Goal: Task Accomplishment & Management: Use online tool/utility

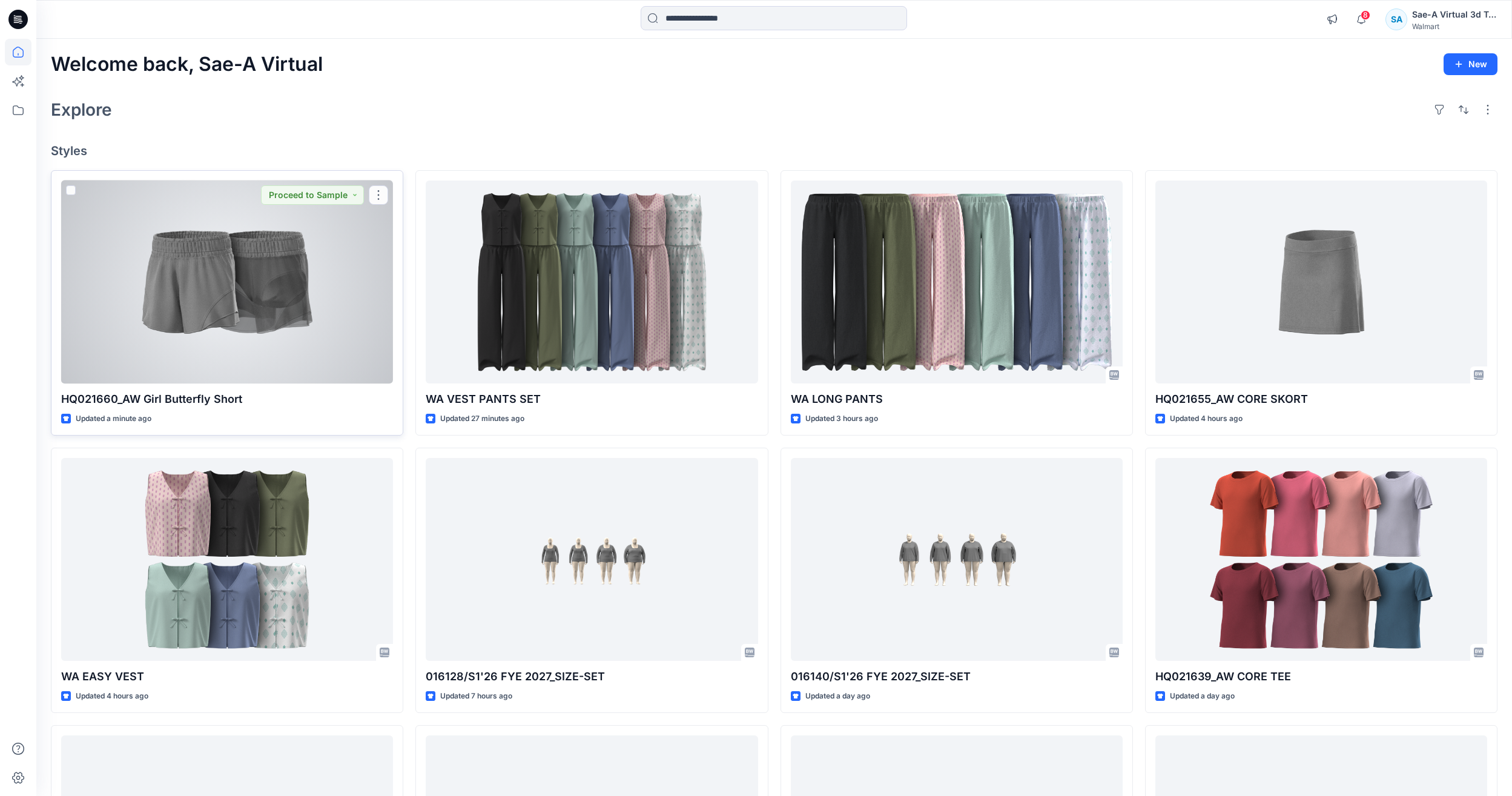
drag, startPoint x: 239, startPoint y: 307, endPoint x: 521, endPoint y: 307, distance: 282.0
click at [239, 307] on div at bounding box center [227, 282] width 332 height 203
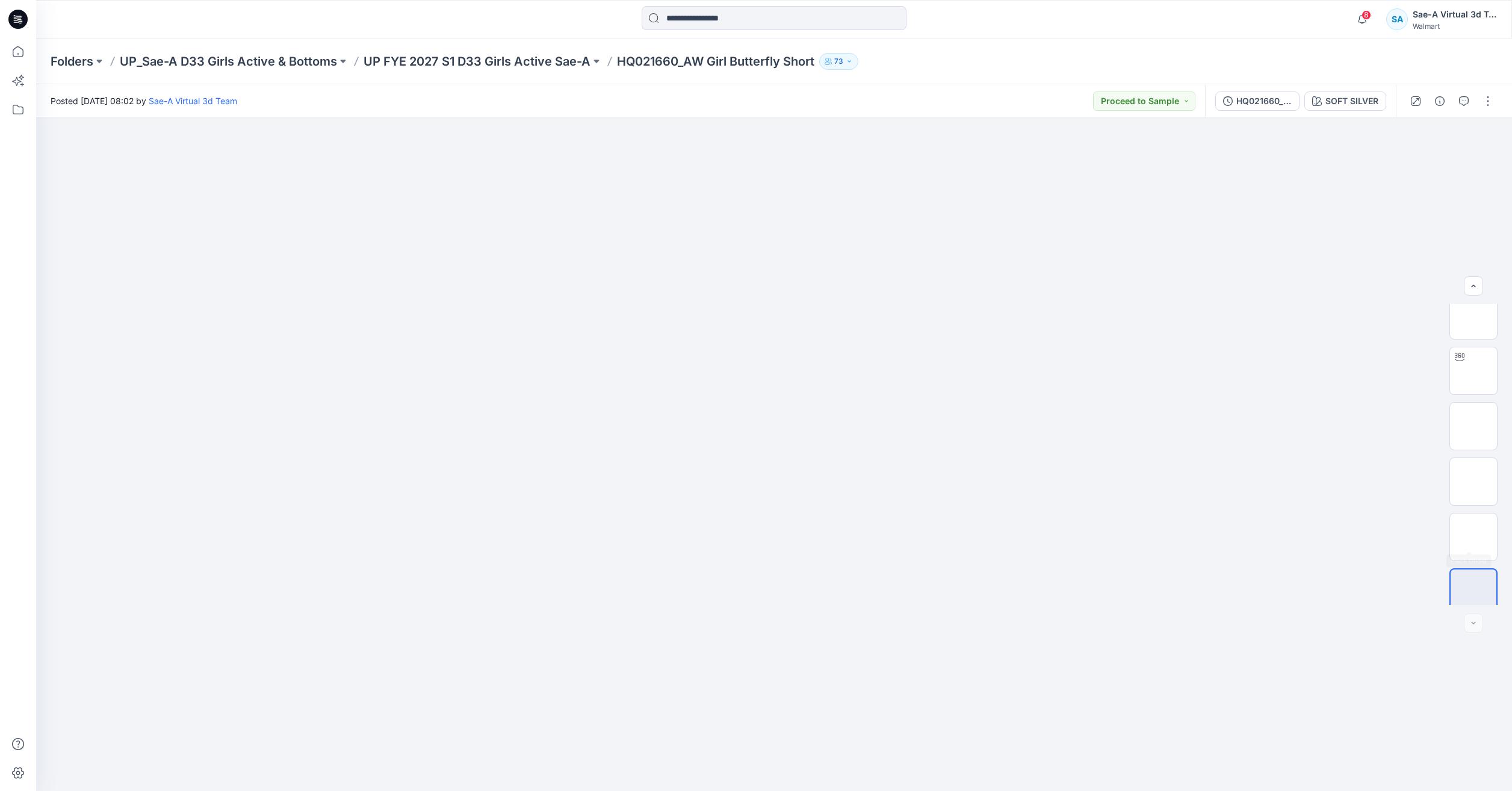
scroll to position [79, 0]
click at [1340, 102] on div "SOFT SILVER" at bounding box center [1352, 101] width 53 height 13
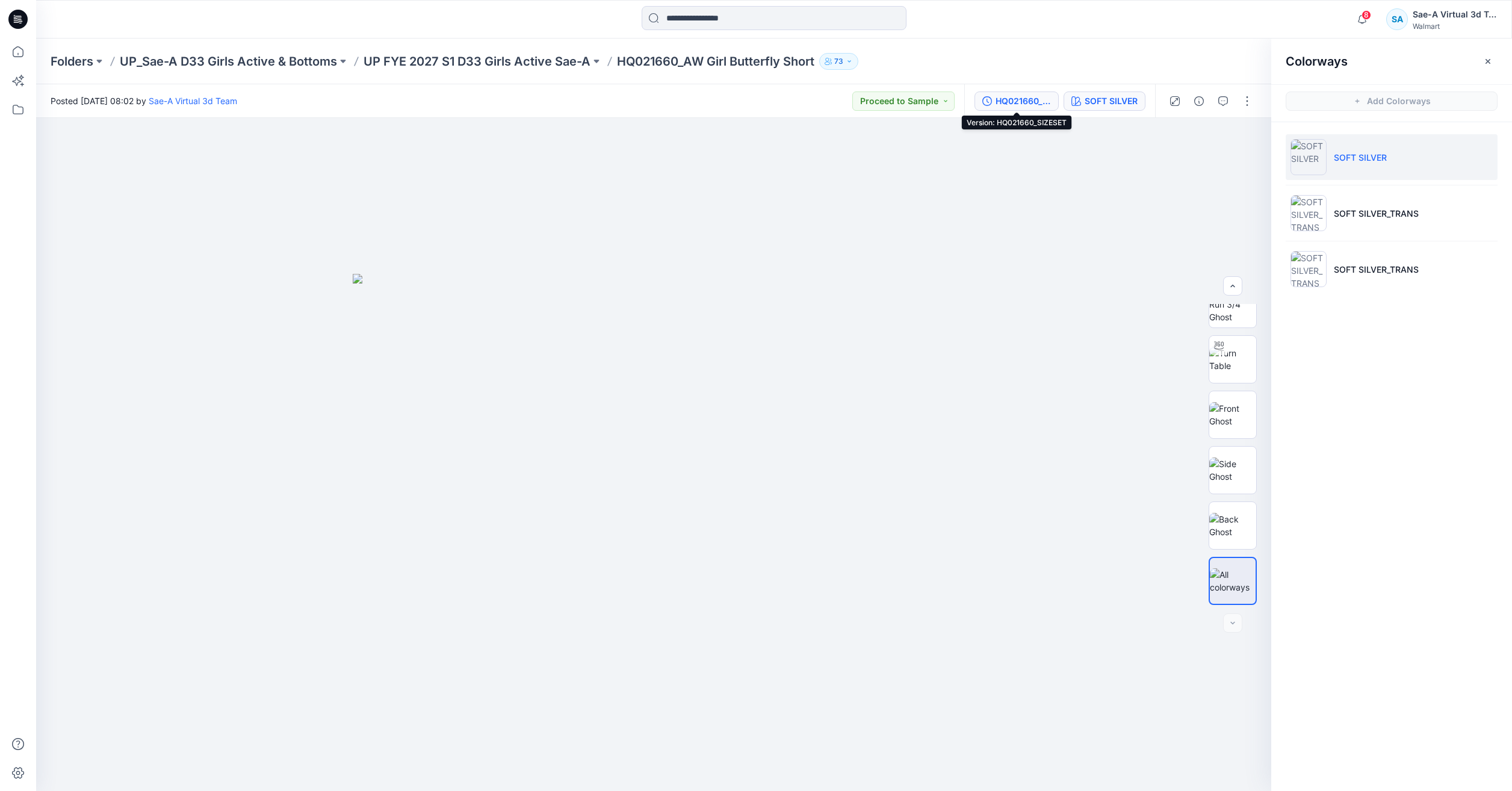
click at [1037, 104] on div "HQ021660_SIZESET" at bounding box center [1023, 101] width 55 height 13
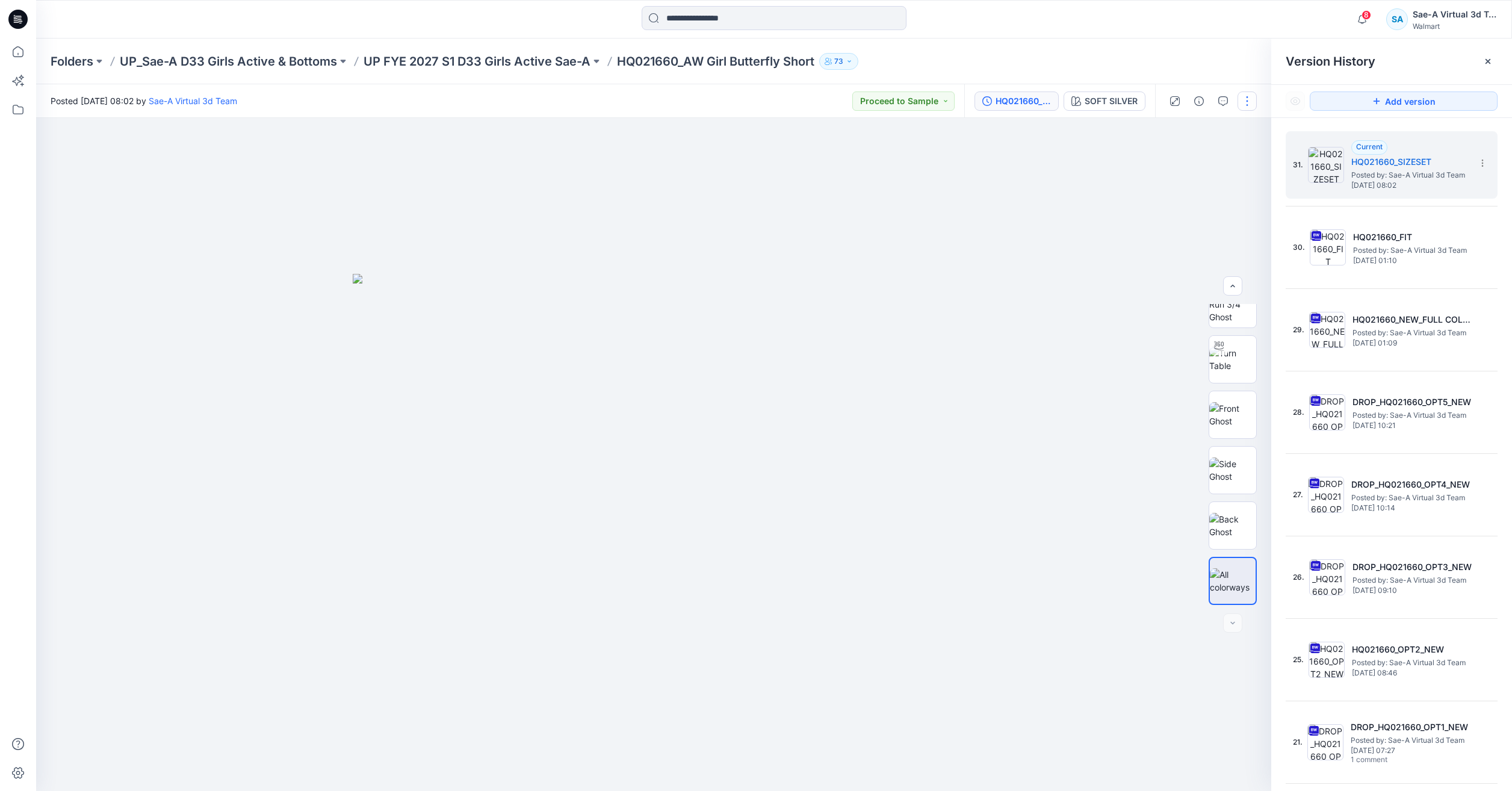
click at [1255, 101] on button "button" at bounding box center [1247, 101] width 19 height 19
click at [1202, 166] on button "Edit" at bounding box center [1196, 163] width 111 height 22
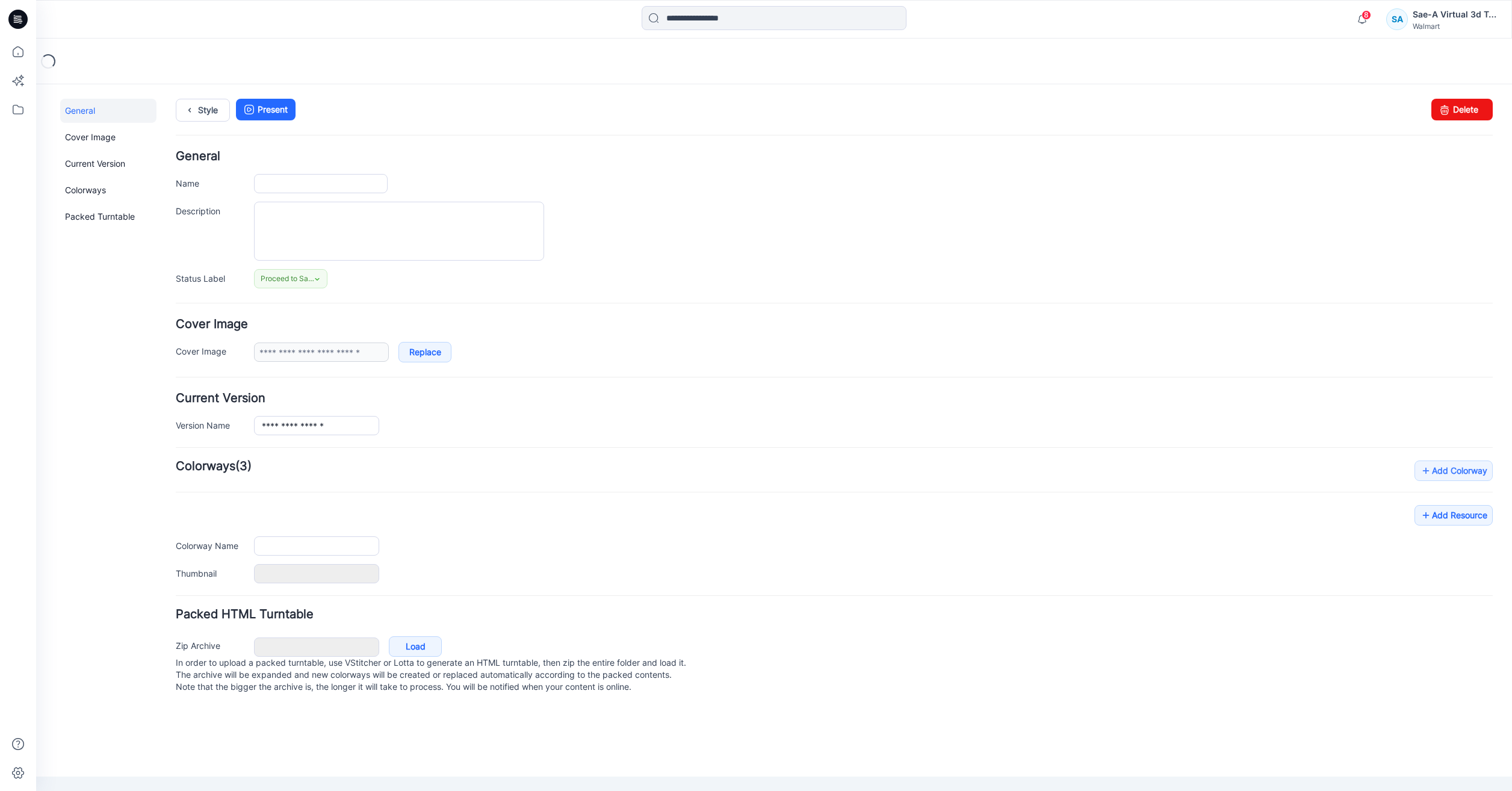
type input "**********"
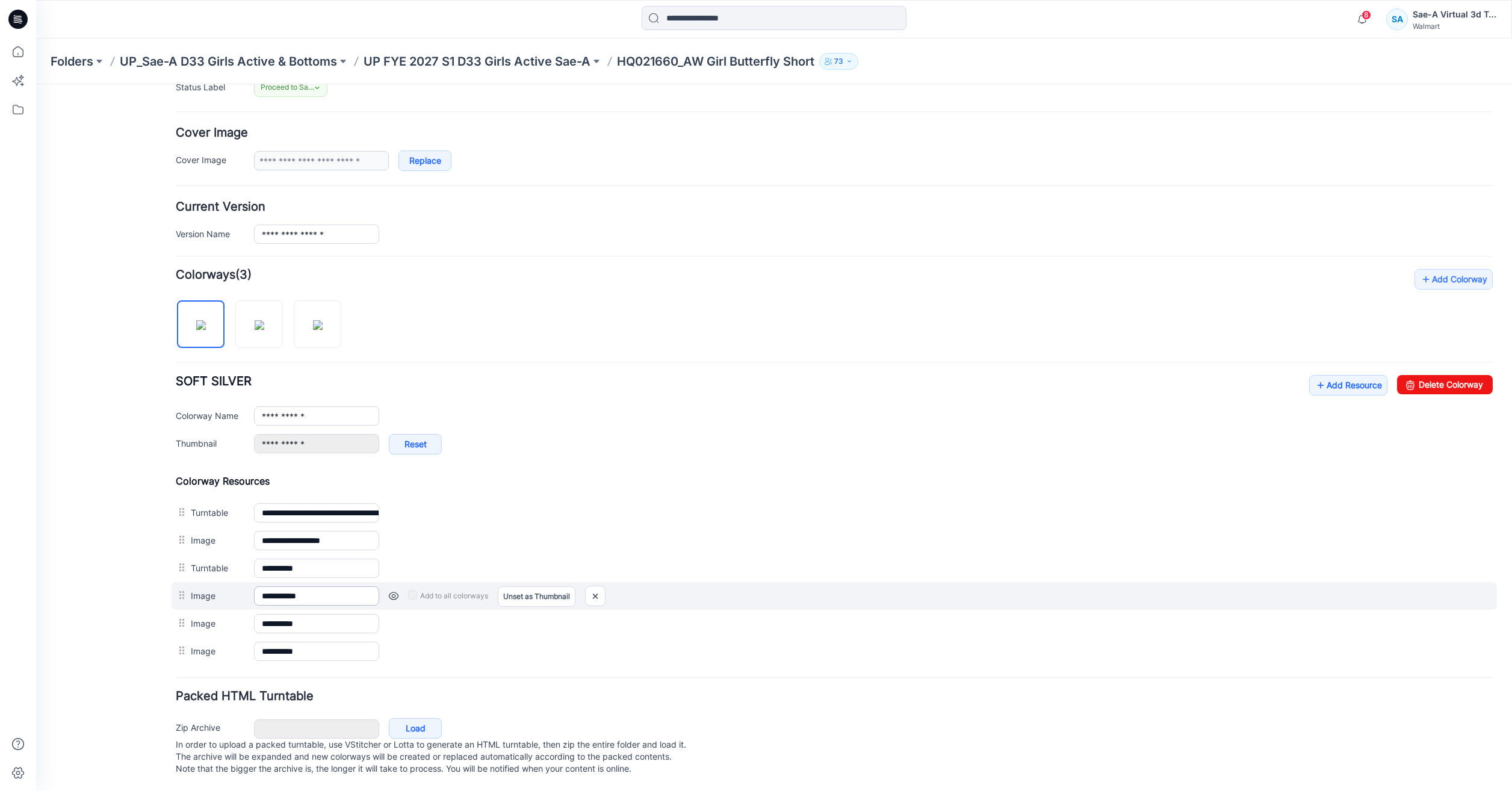
scroll to position [204, 0]
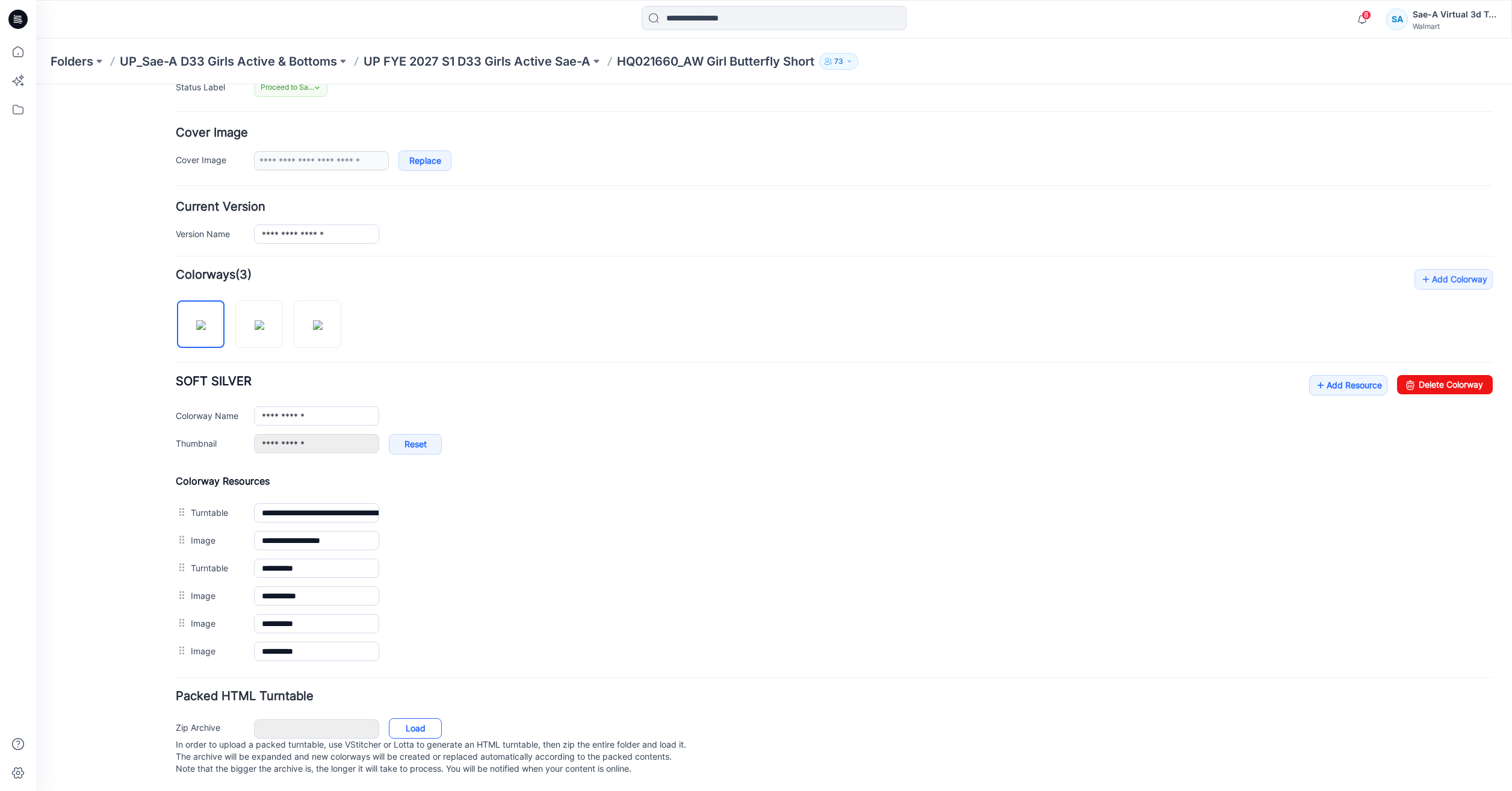
click at [432, 722] on link "Load" at bounding box center [415, 728] width 53 height 20
click at [264, 330] on img at bounding box center [259, 325] width 10 height 10
type input "**********"
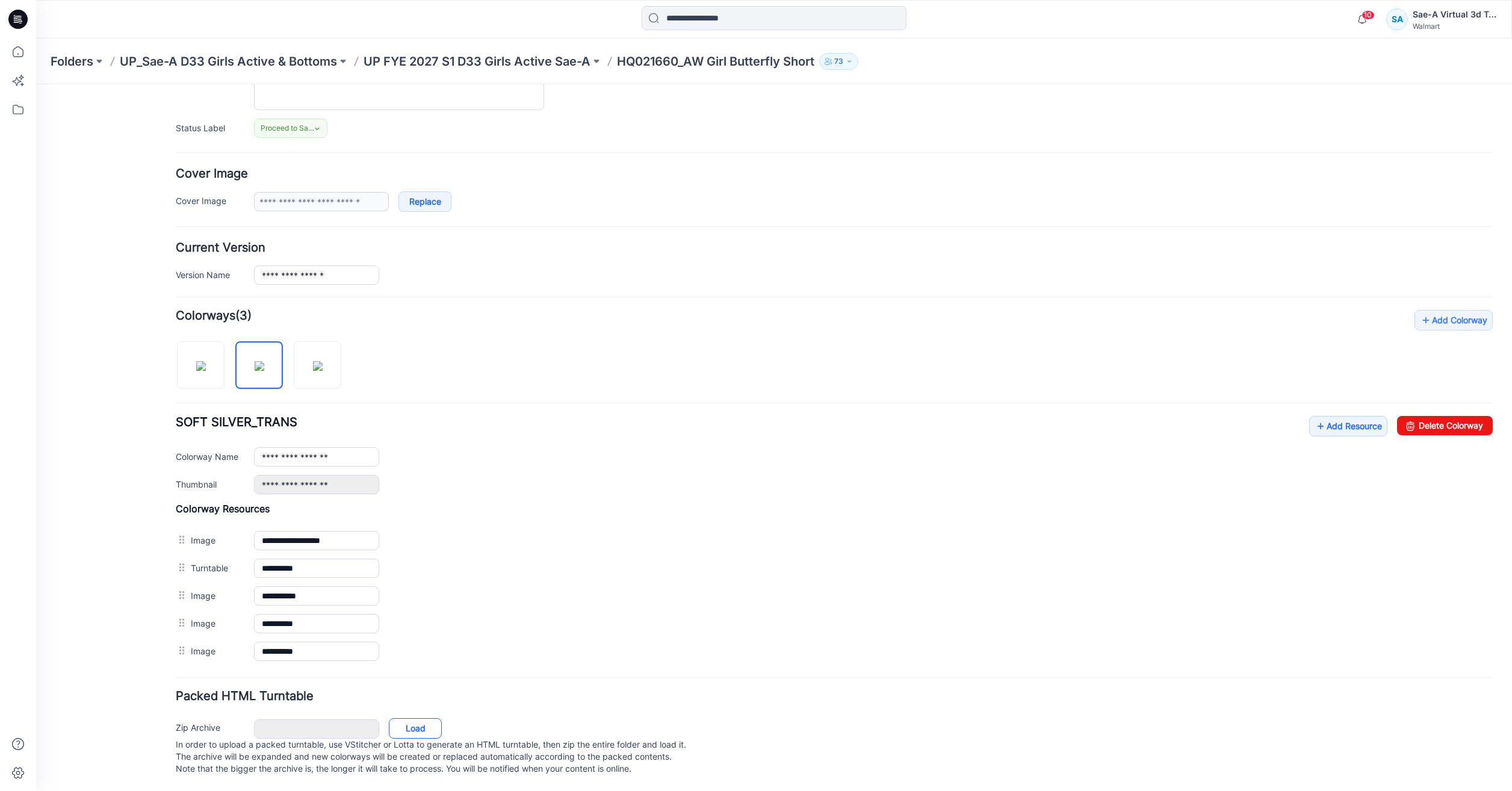
click at [410, 718] on link "Load" at bounding box center [415, 728] width 53 height 20
click at [423, 721] on link "Load" at bounding box center [415, 728] width 53 height 20
click at [206, 361] on img at bounding box center [201, 366] width 10 height 10
type input "**********"
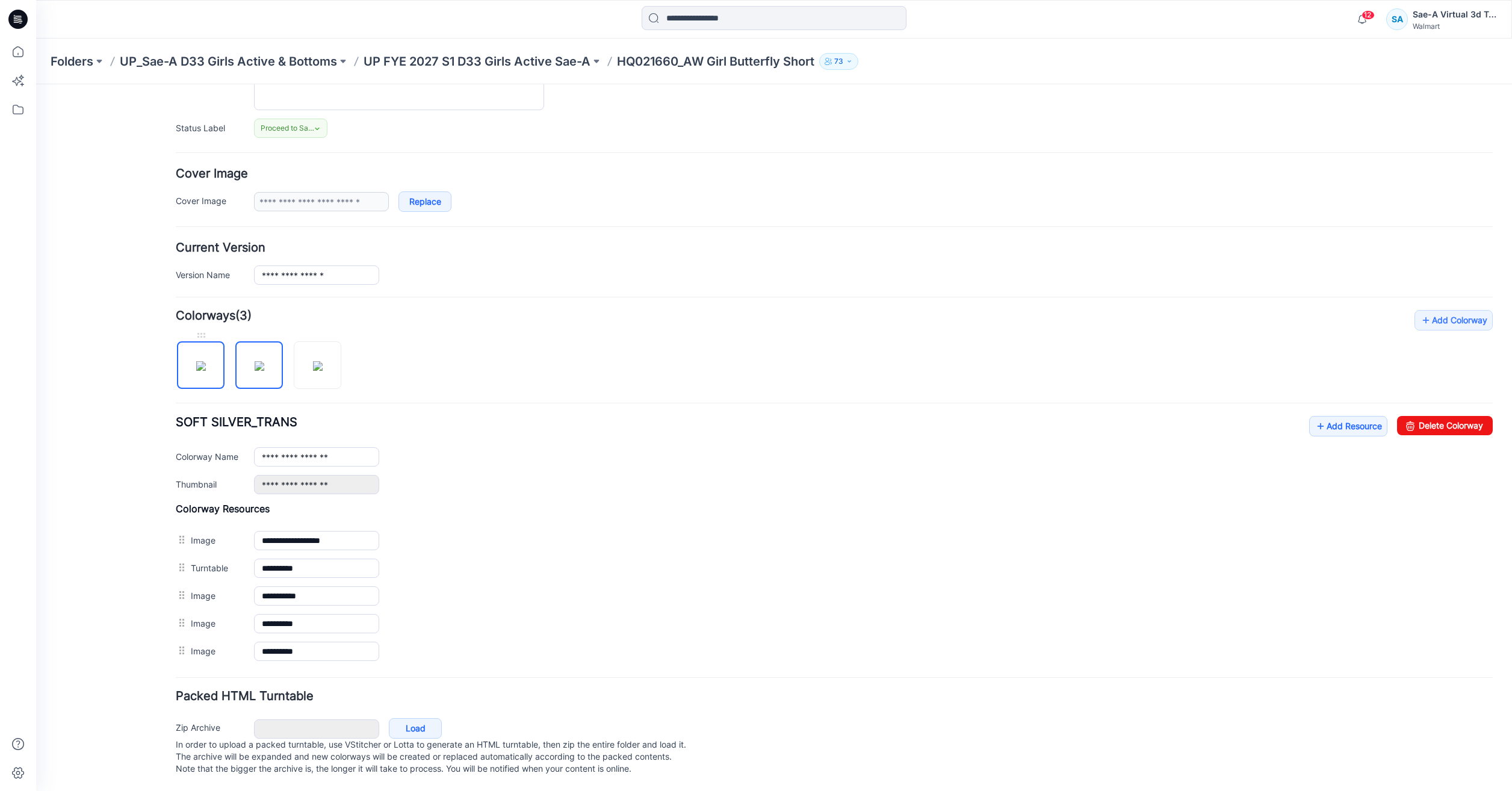
type input "**********"
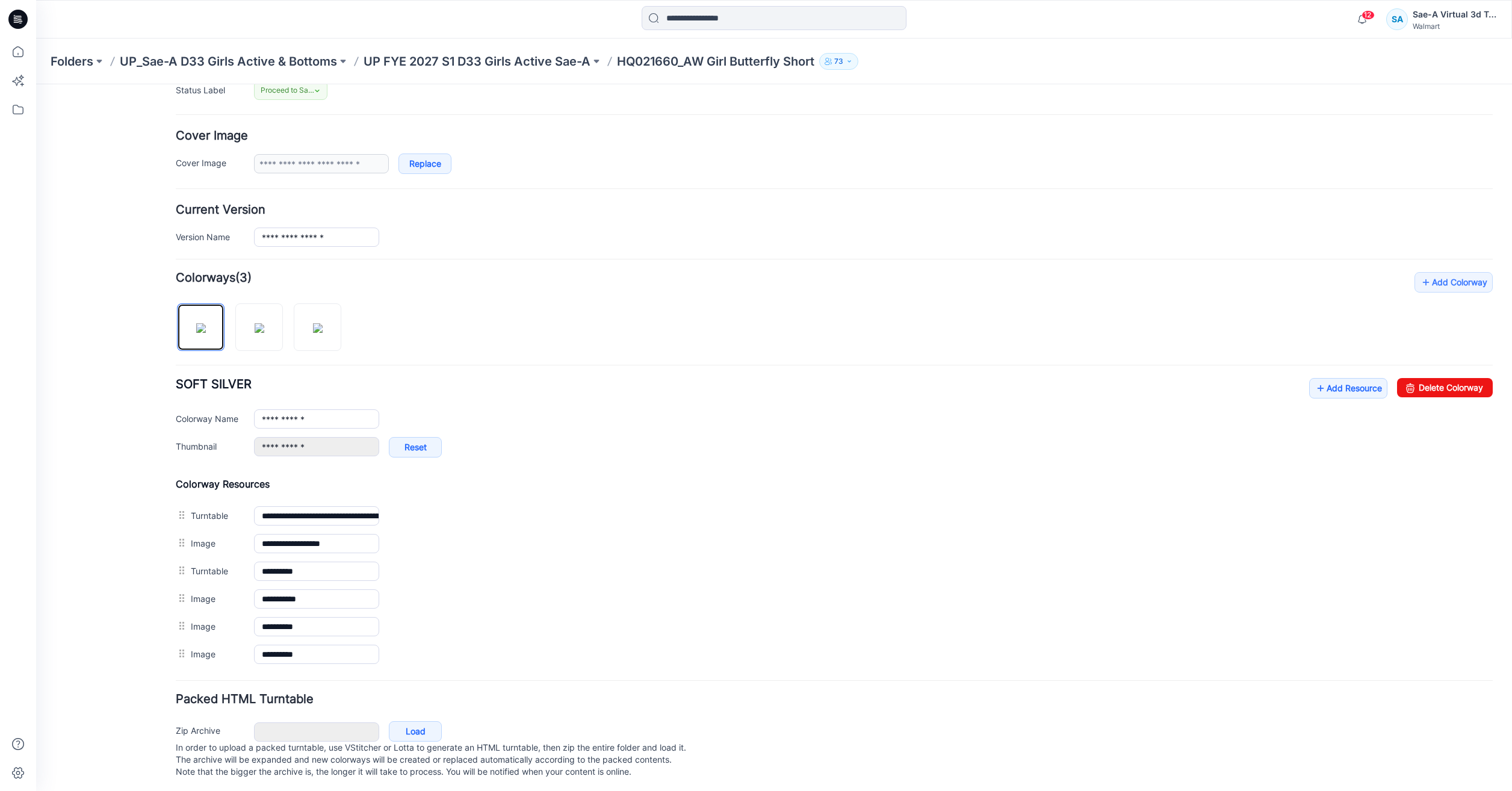
scroll to position [204, 0]
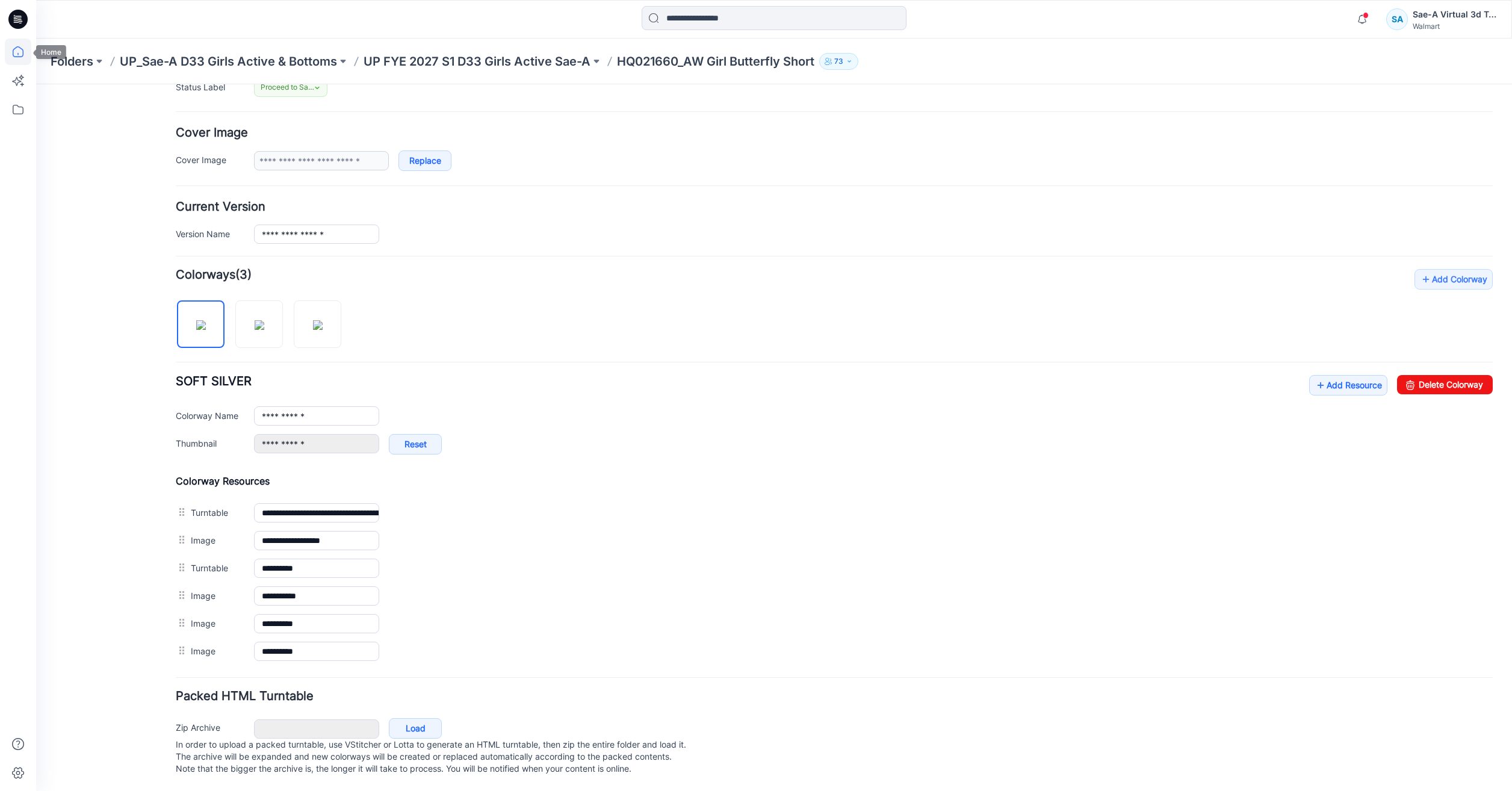
click at [24, 53] on icon at bounding box center [18, 52] width 11 height 11
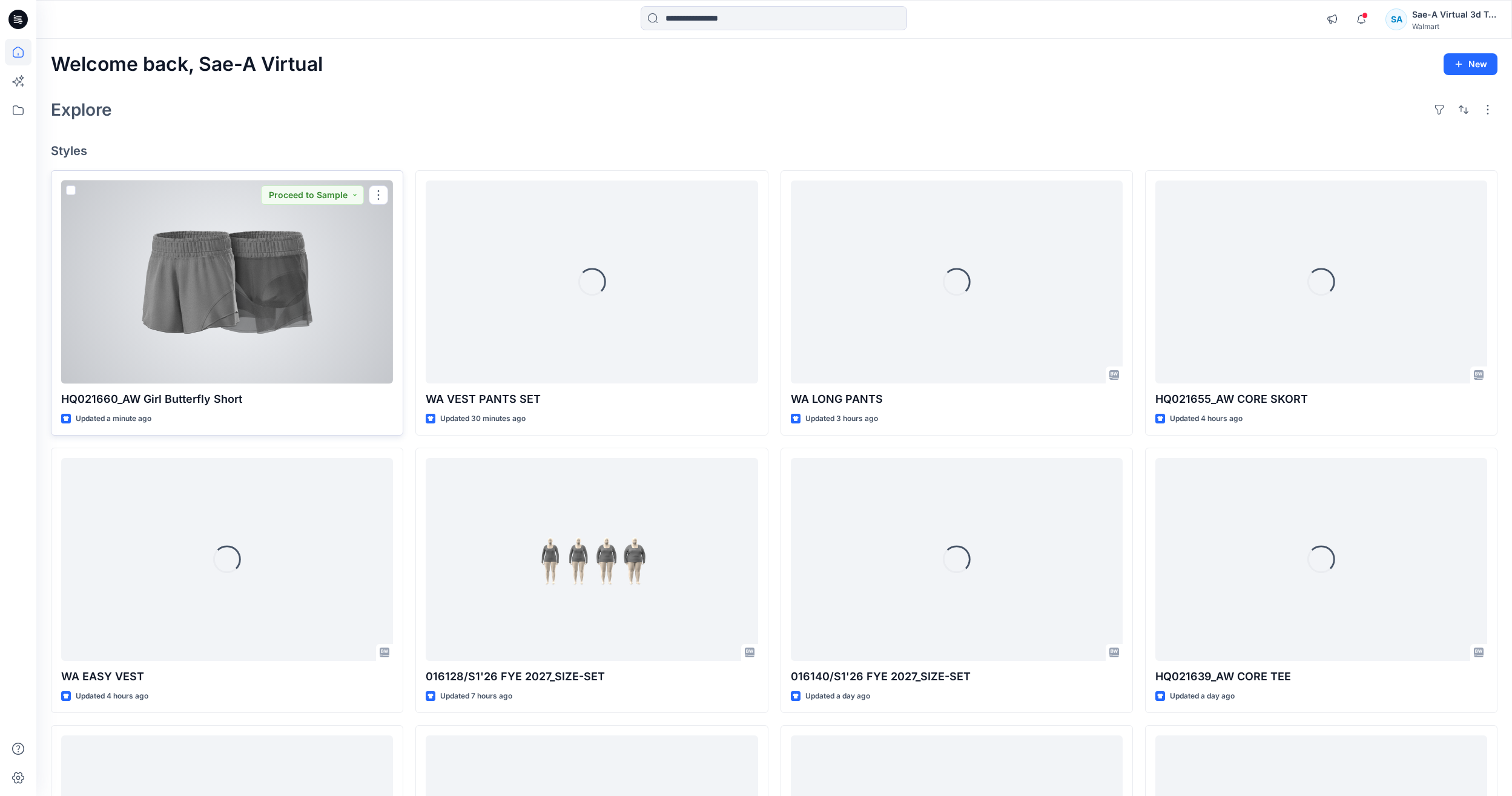
click at [221, 324] on div at bounding box center [227, 282] width 332 height 203
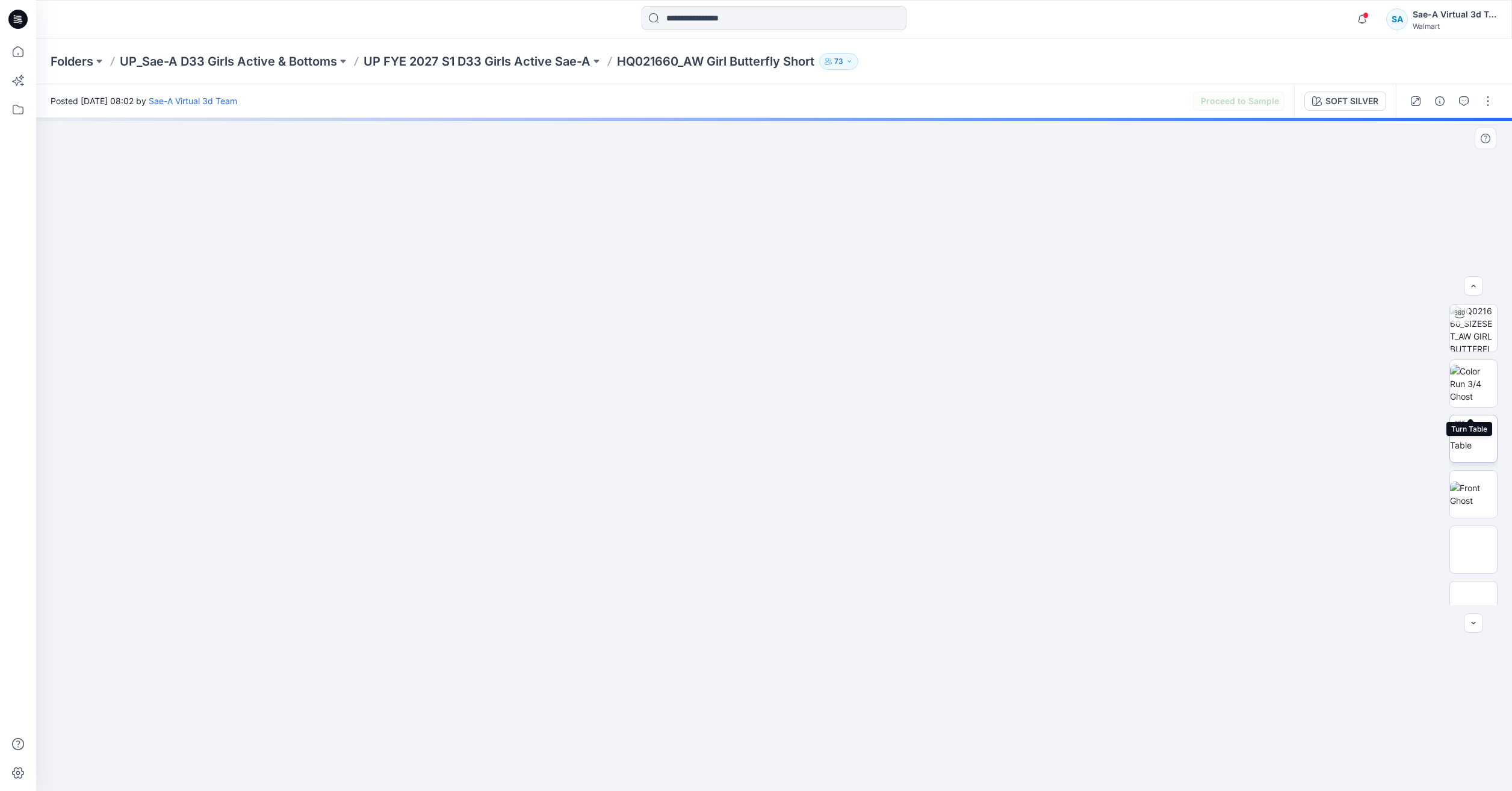
scroll to position [79, 0]
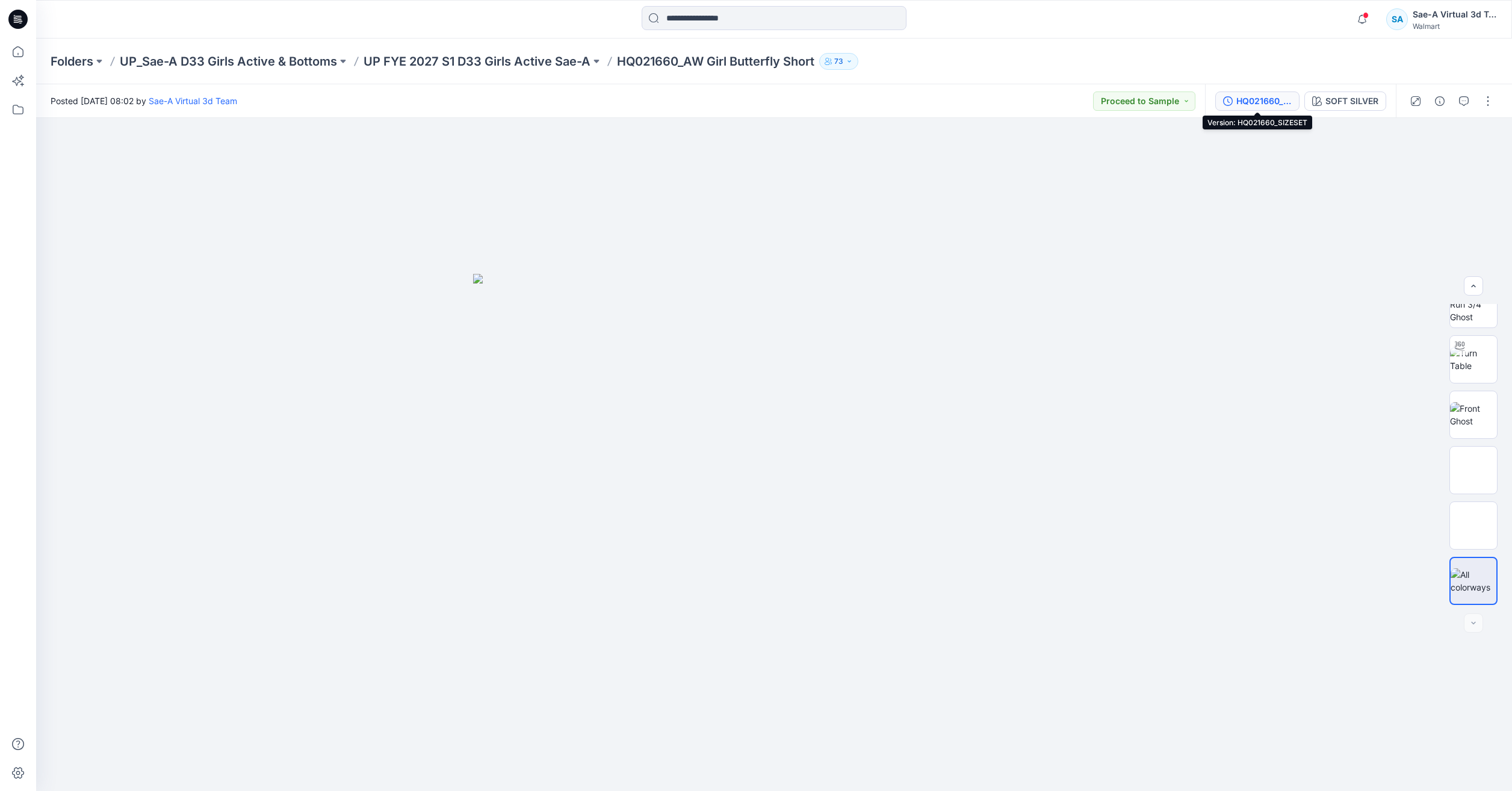
click at [1272, 102] on div "HQ021660_SIZESET" at bounding box center [1264, 101] width 55 height 13
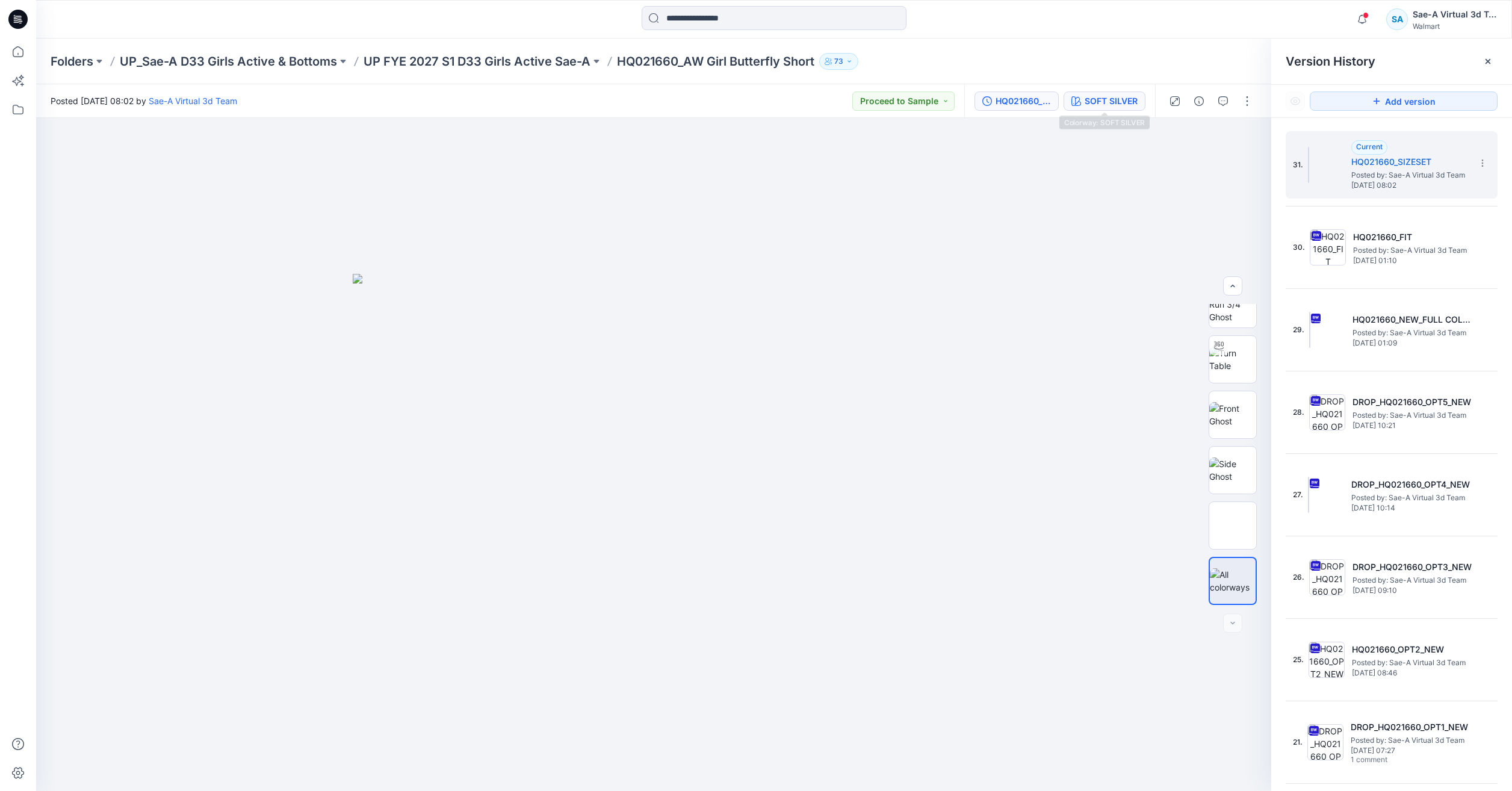
click at [1095, 106] on div "SOFT SILVER" at bounding box center [1111, 101] width 53 height 13
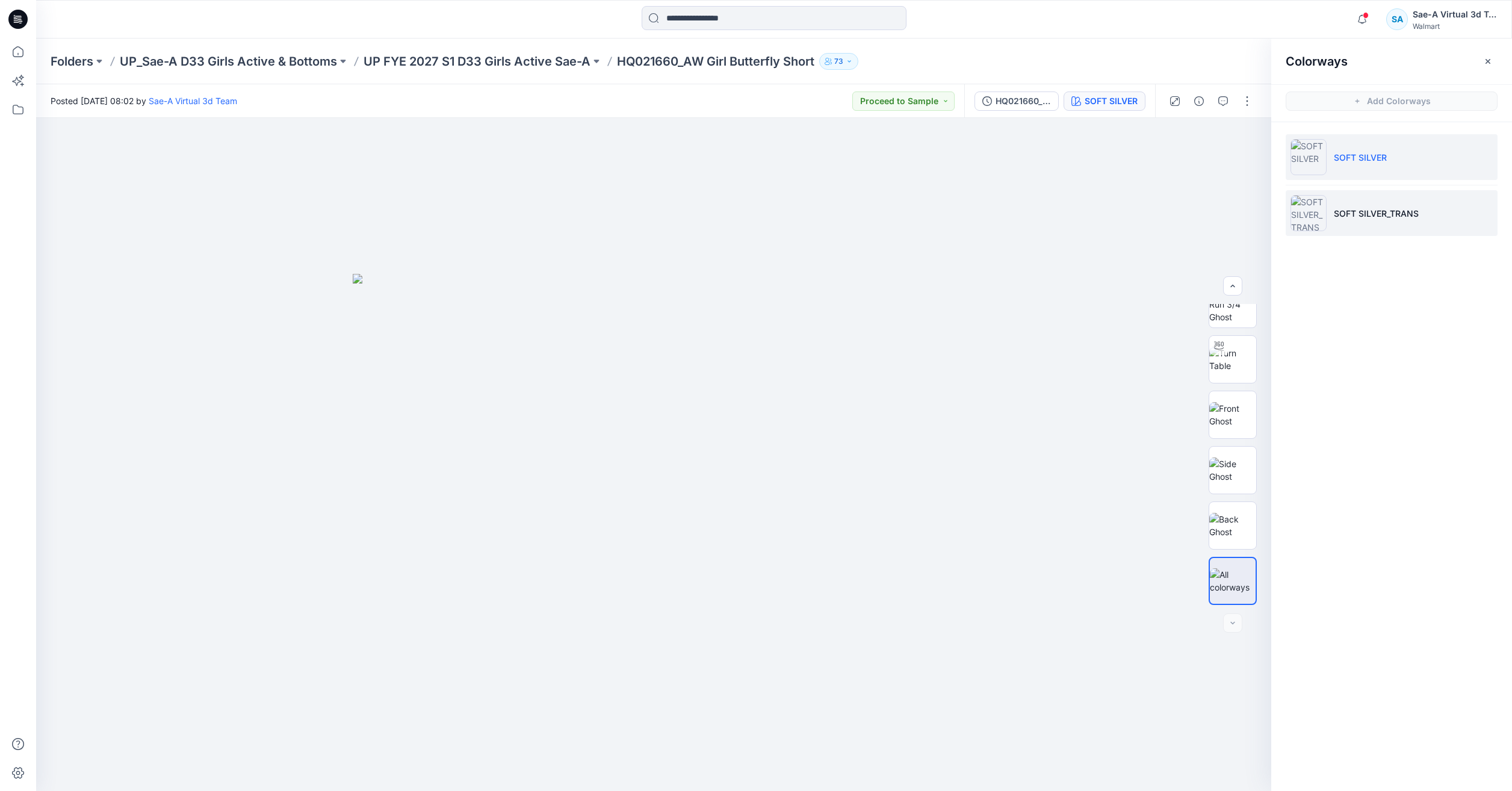
click at [1402, 205] on li "SOFT SILVER_TRANS" at bounding box center [1391, 214] width 212 height 46
click at [1203, 516] on div at bounding box center [1232, 455] width 77 height 301
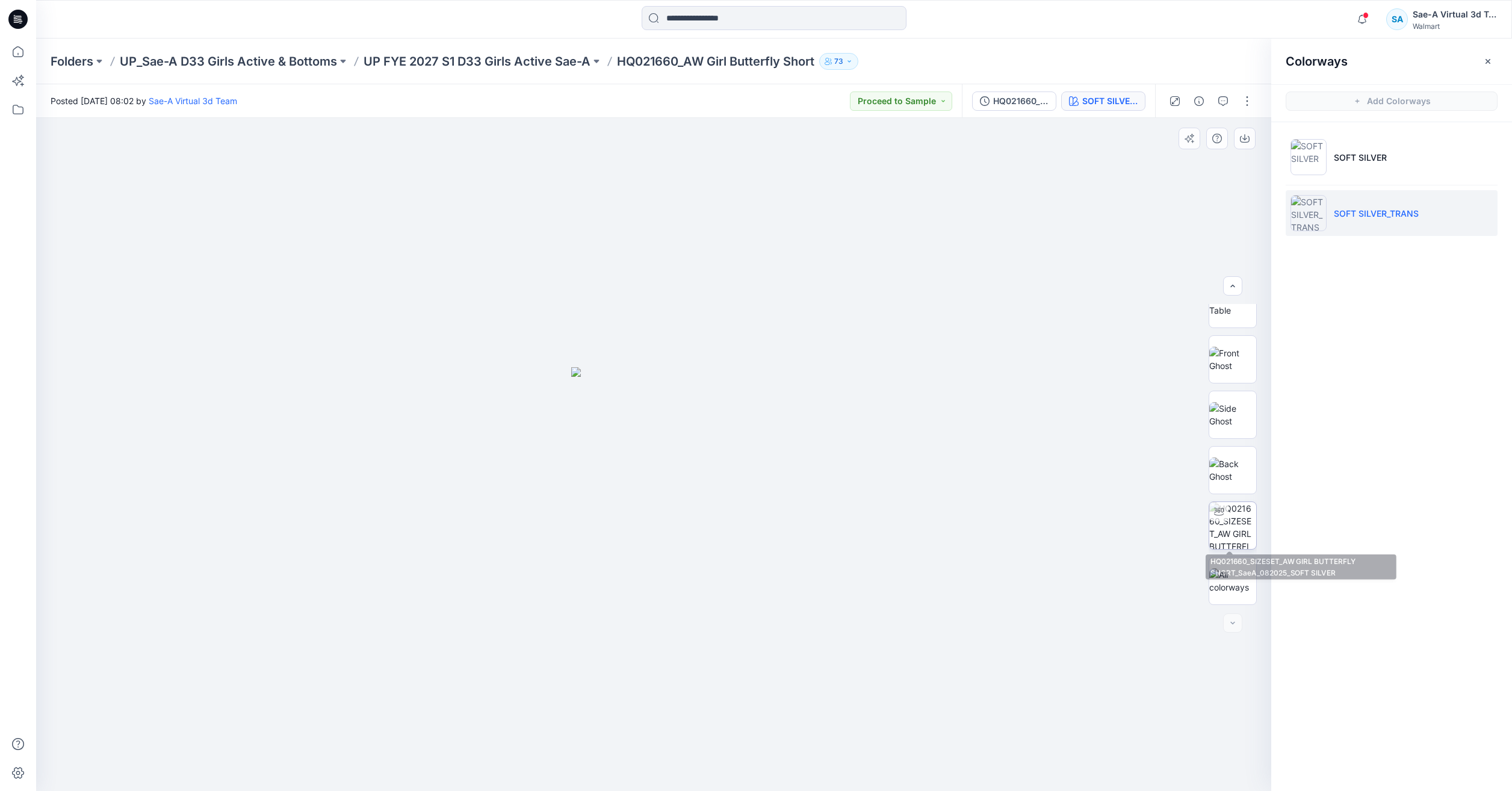
click at [1211, 517] on div at bounding box center [1218, 511] width 19 height 19
click at [10, 47] on icon at bounding box center [18, 52] width 26 height 26
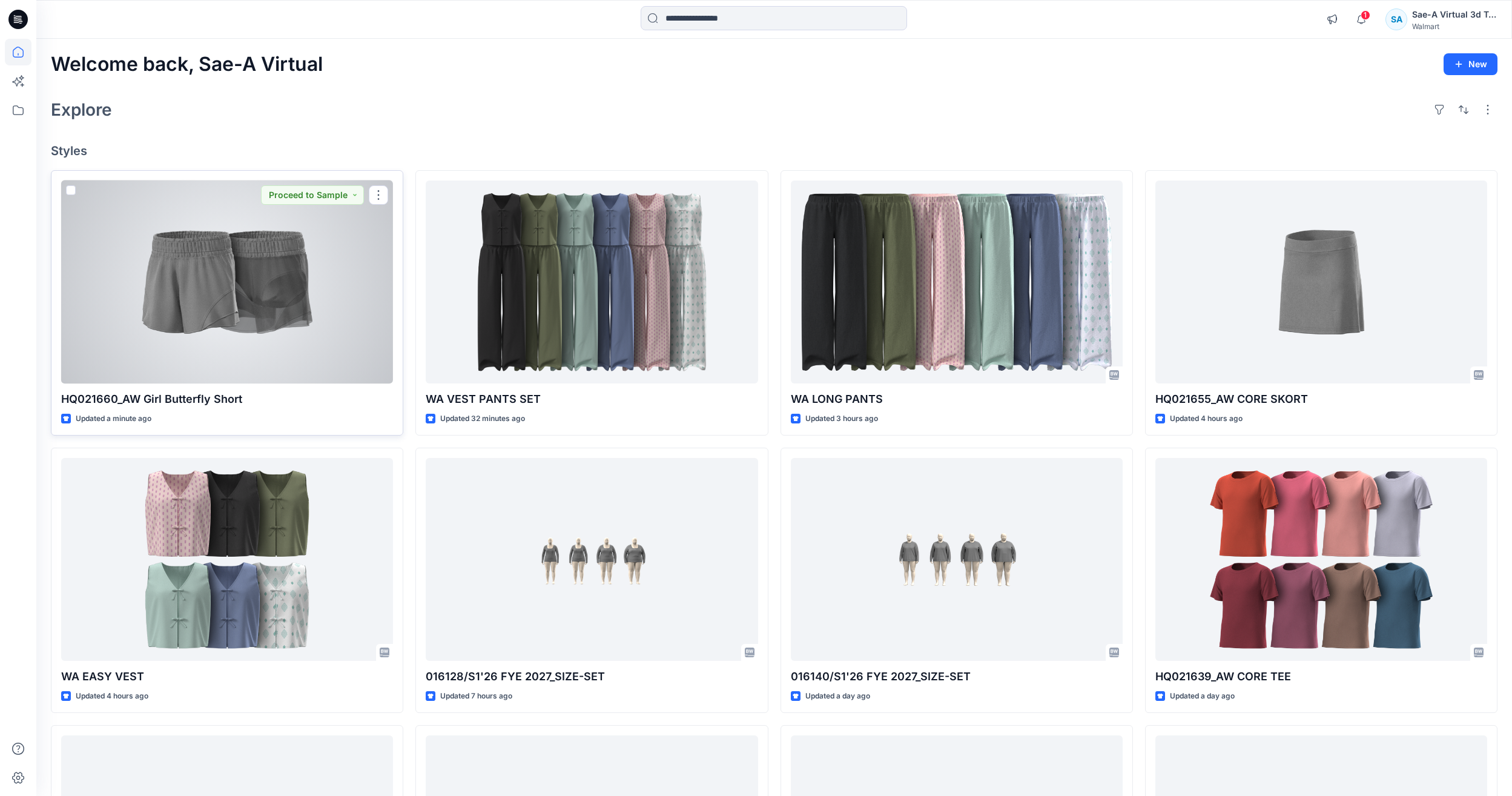
click at [95, 398] on p "HQ021660_AW Girl Butterfly Short" at bounding box center [227, 399] width 332 height 17
click at [106, 299] on div at bounding box center [227, 282] width 332 height 203
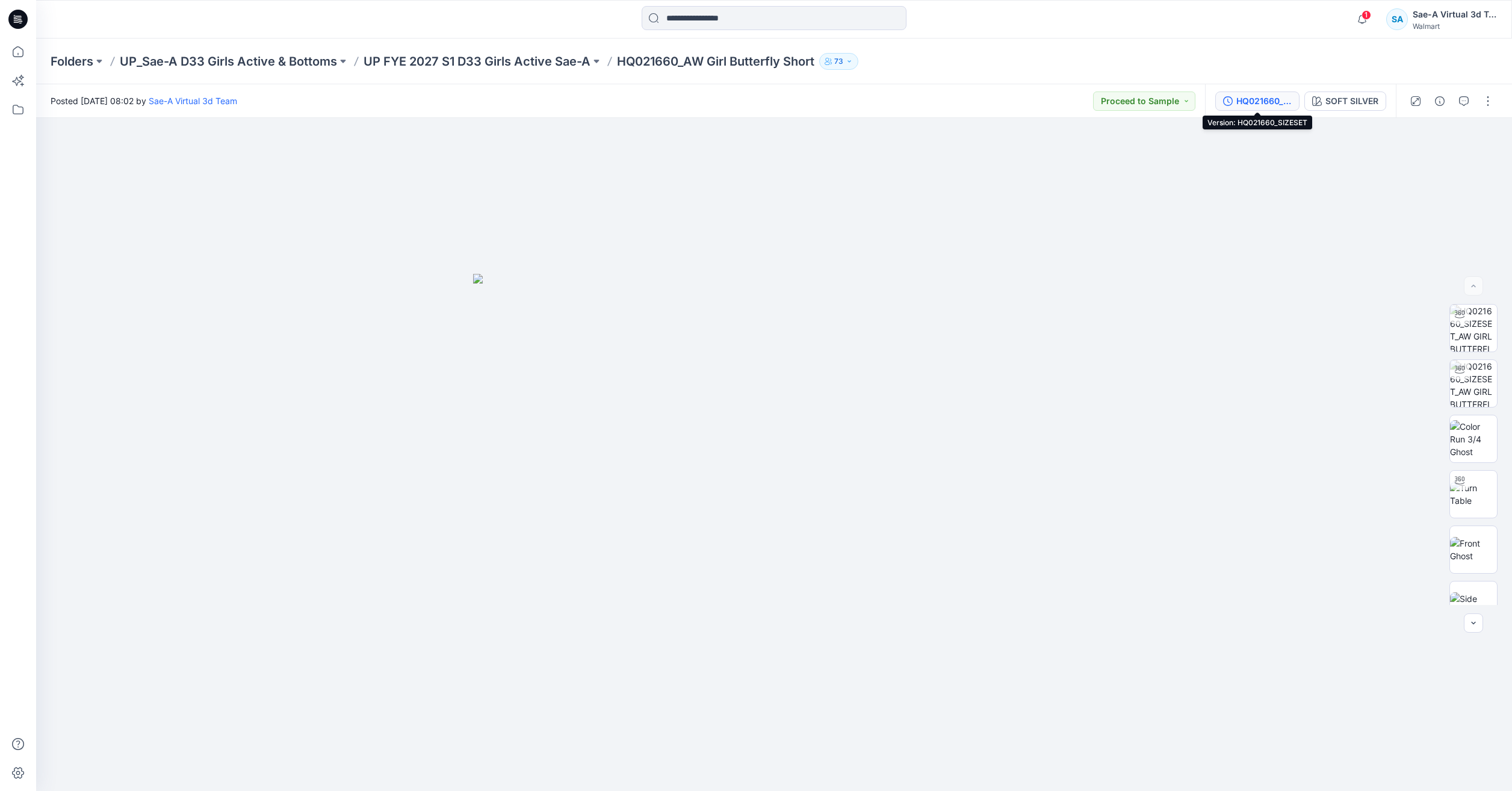
click at [1222, 97] on button "HQ021660_SIZESET" at bounding box center [1257, 101] width 84 height 19
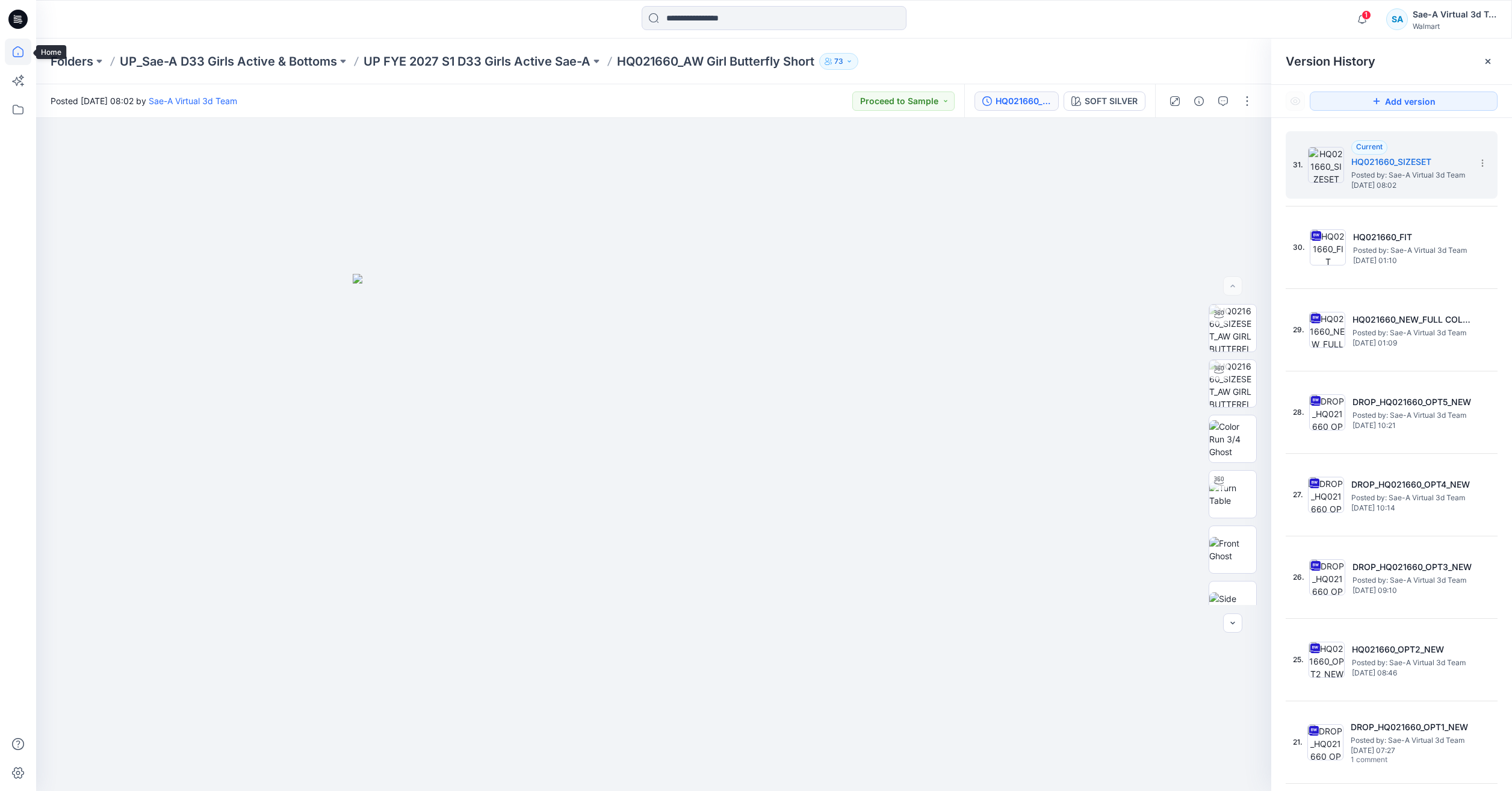
click at [17, 54] on icon at bounding box center [18, 52] width 26 height 26
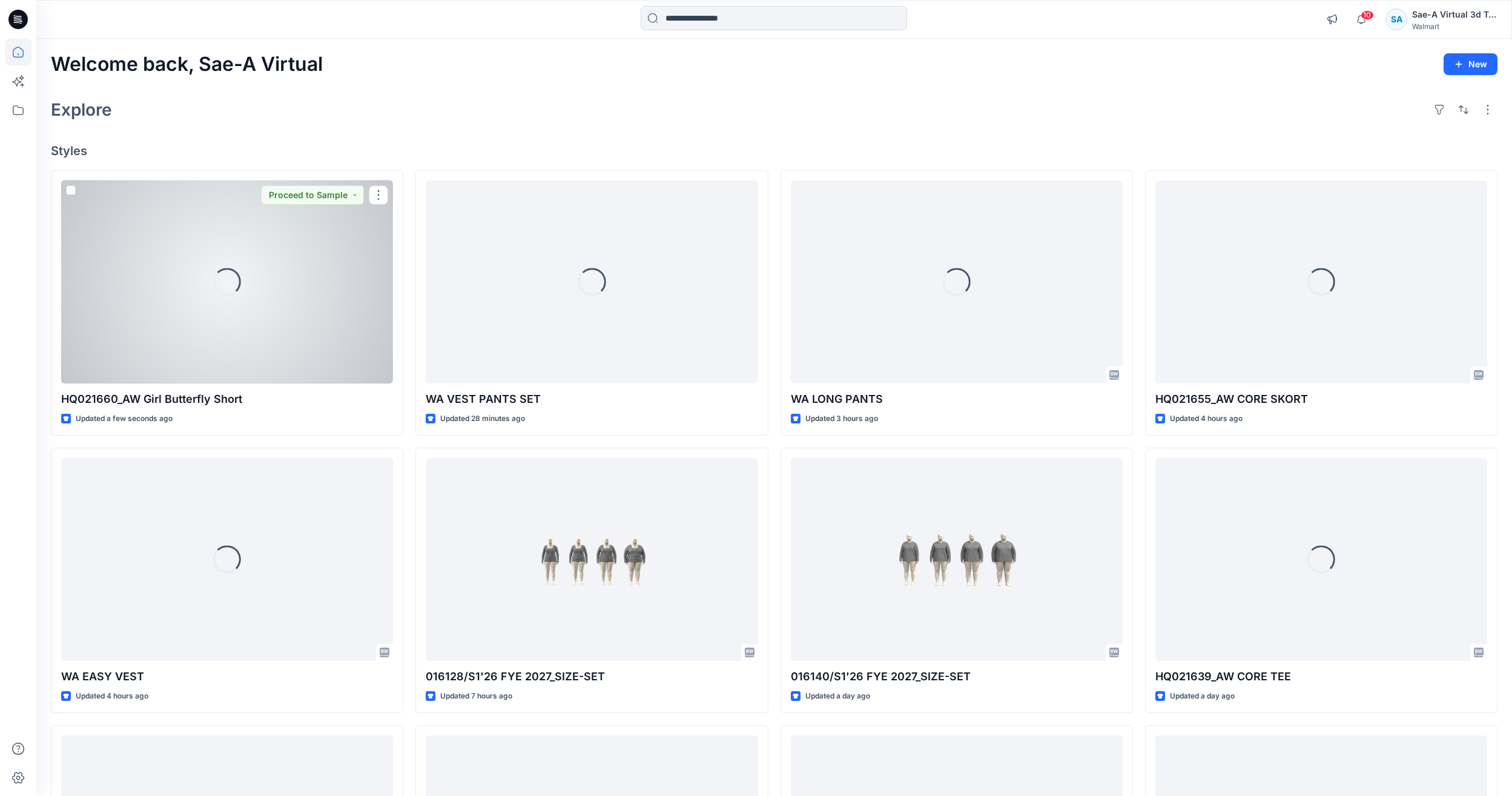
drag, startPoint x: 175, startPoint y: 301, endPoint x: 195, endPoint y: 298, distance: 20.2
click at [175, 301] on div "Loading..." at bounding box center [227, 282] width 332 height 203
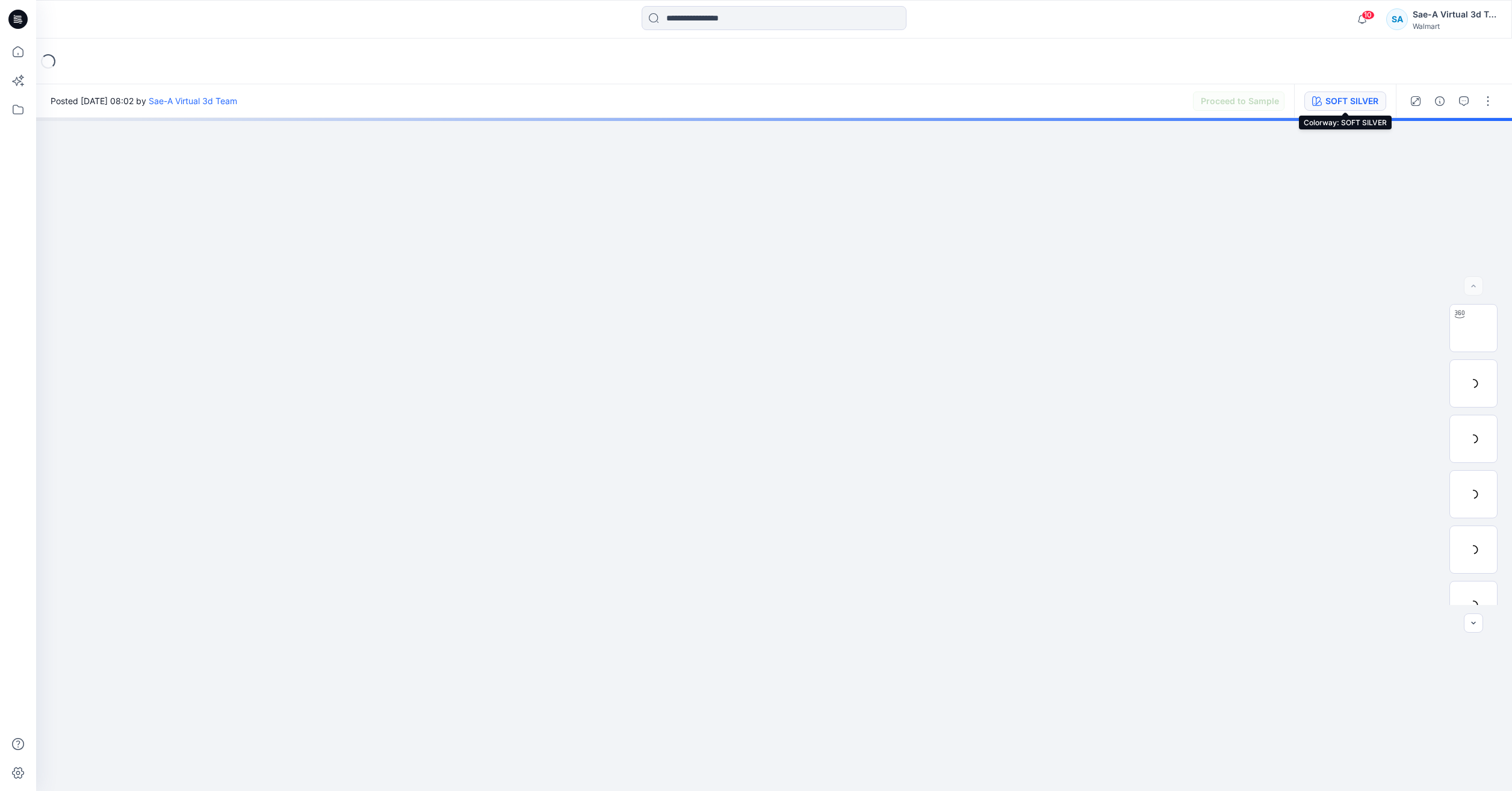
click at [1307, 99] on button "SOFT SILVER" at bounding box center [1345, 101] width 82 height 19
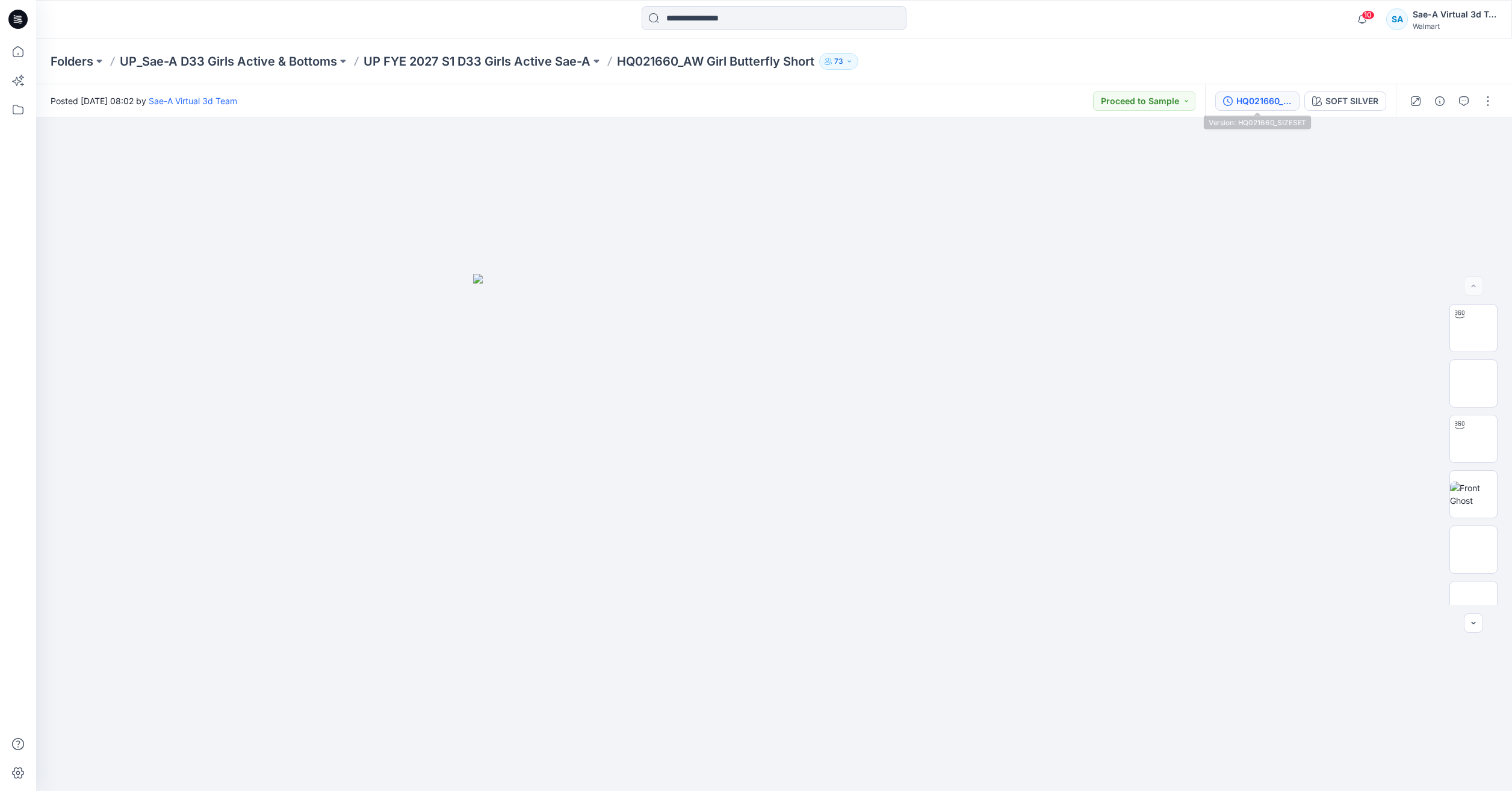
click at [1220, 98] on button "HQ021660_SIZESET" at bounding box center [1257, 101] width 84 height 19
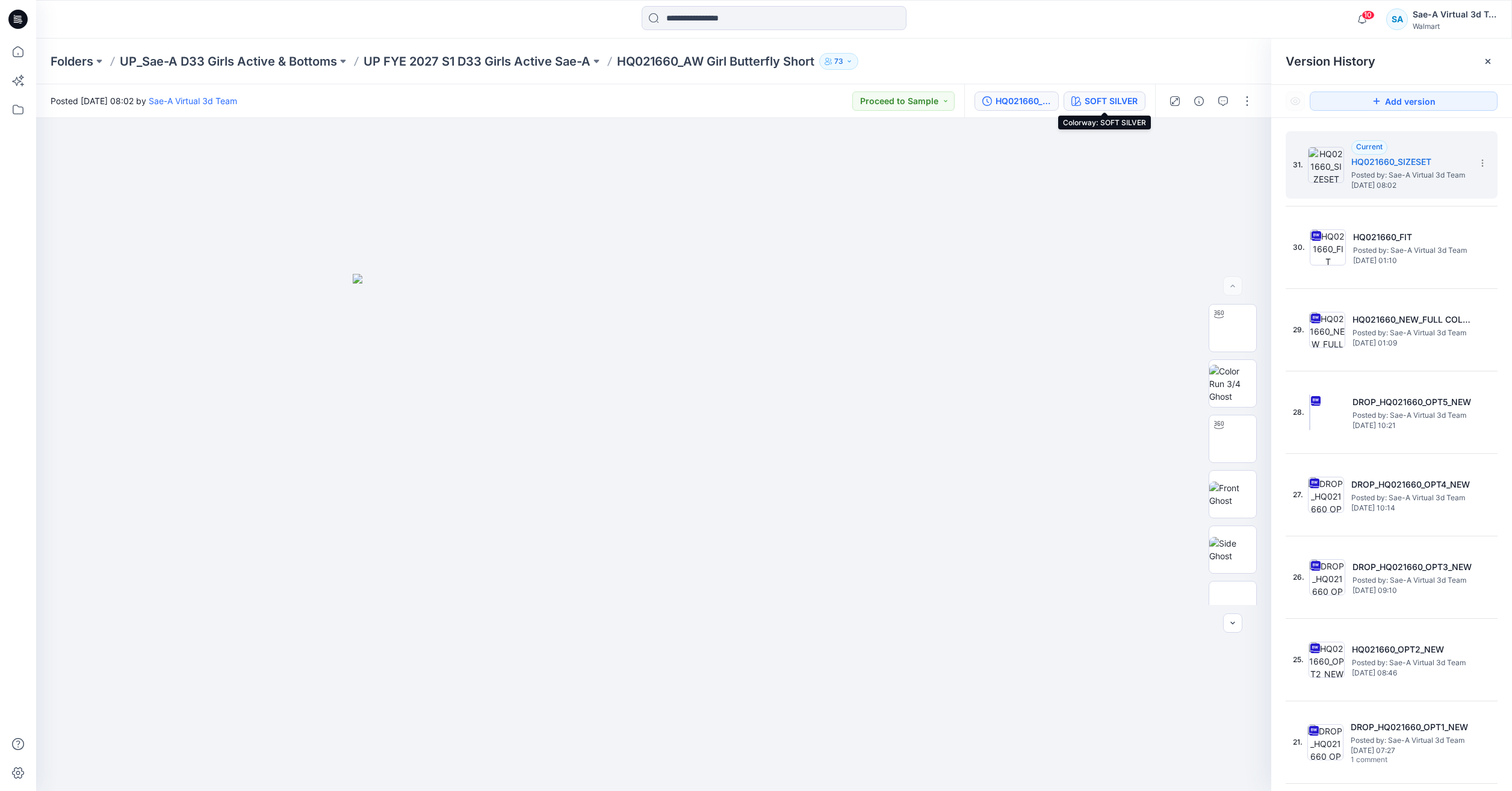
click at [1117, 104] on div "SOFT SILVER" at bounding box center [1111, 101] width 53 height 13
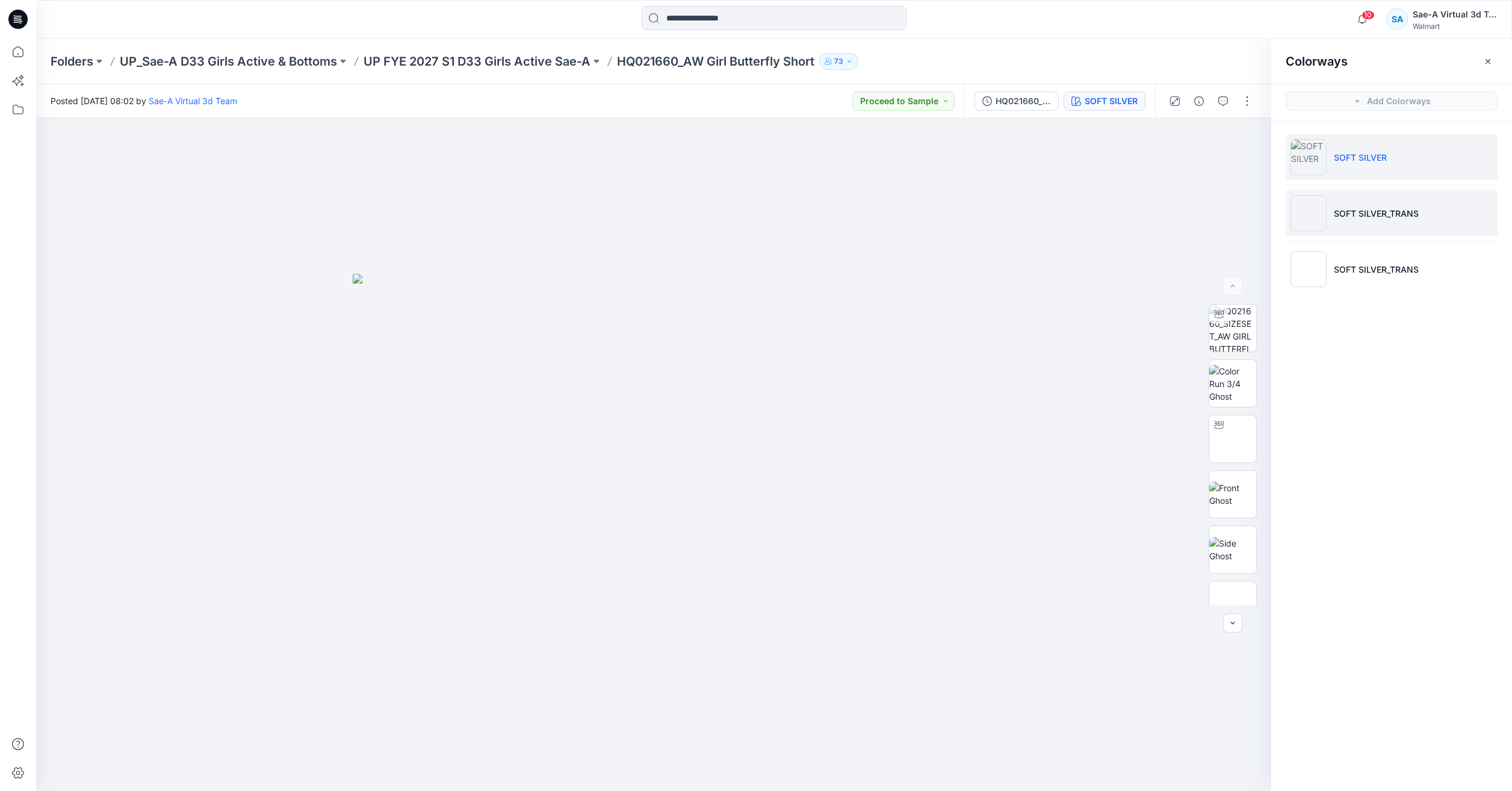
click at [1318, 212] on img at bounding box center [1308, 213] width 36 height 36
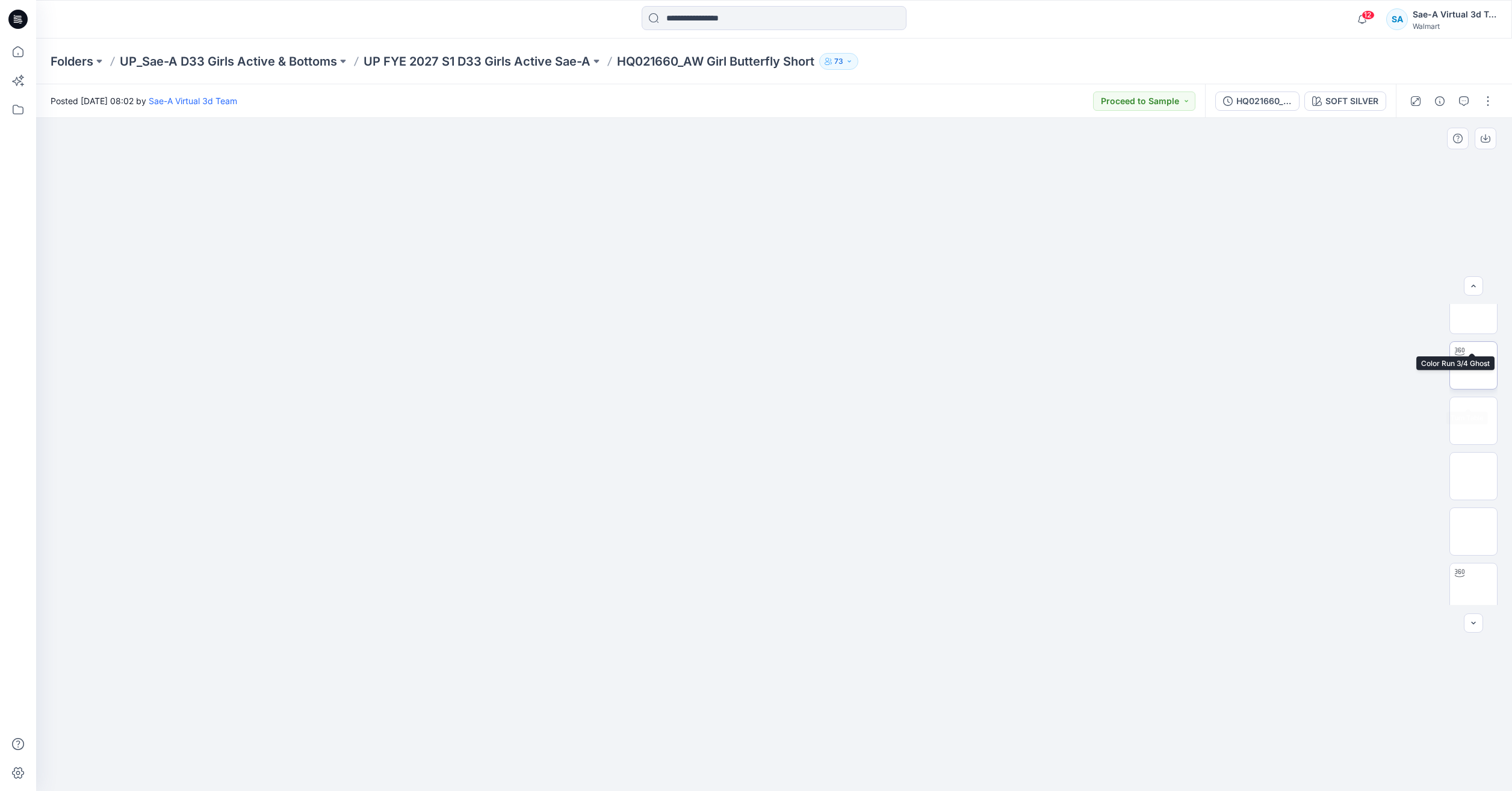
scroll to position [135, 0]
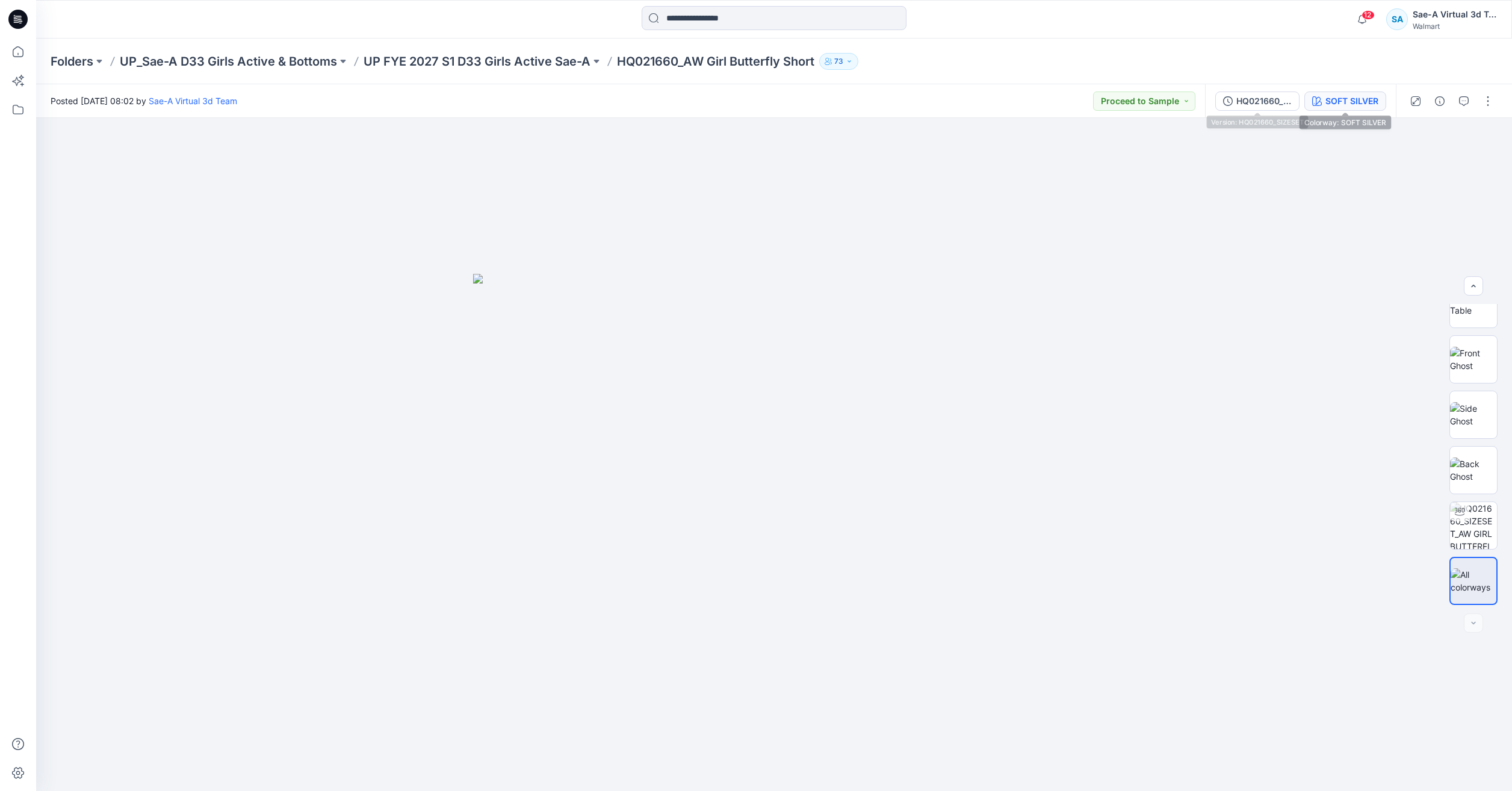
click at [1348, 99] on div "SOFT SILVER" at bounding box center [1352, 101] width 53 height 13
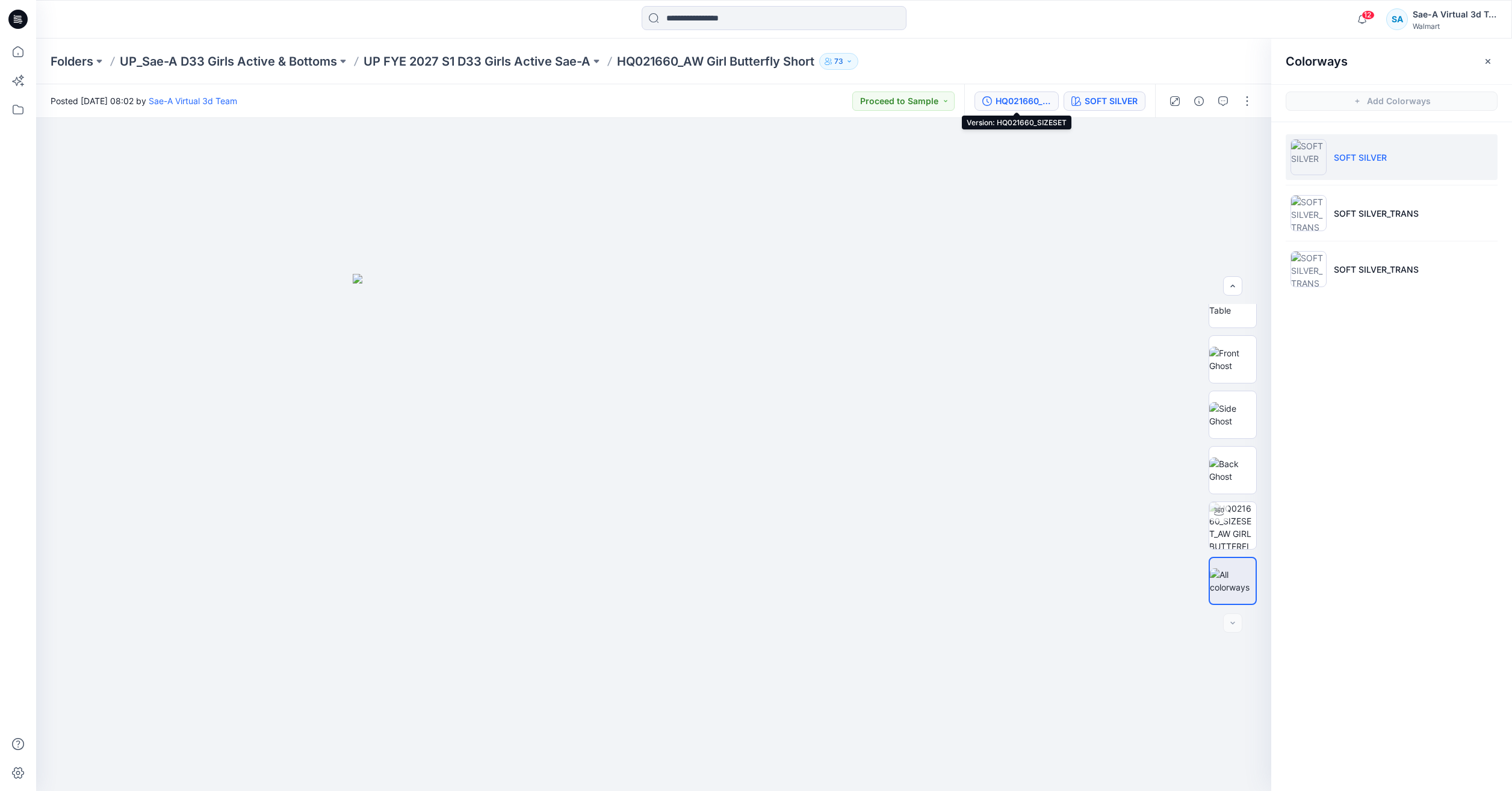
click at [1002, 102] on div "HQ021660_SIZESET" at bounding box center [1023, 101] width 55 height 13
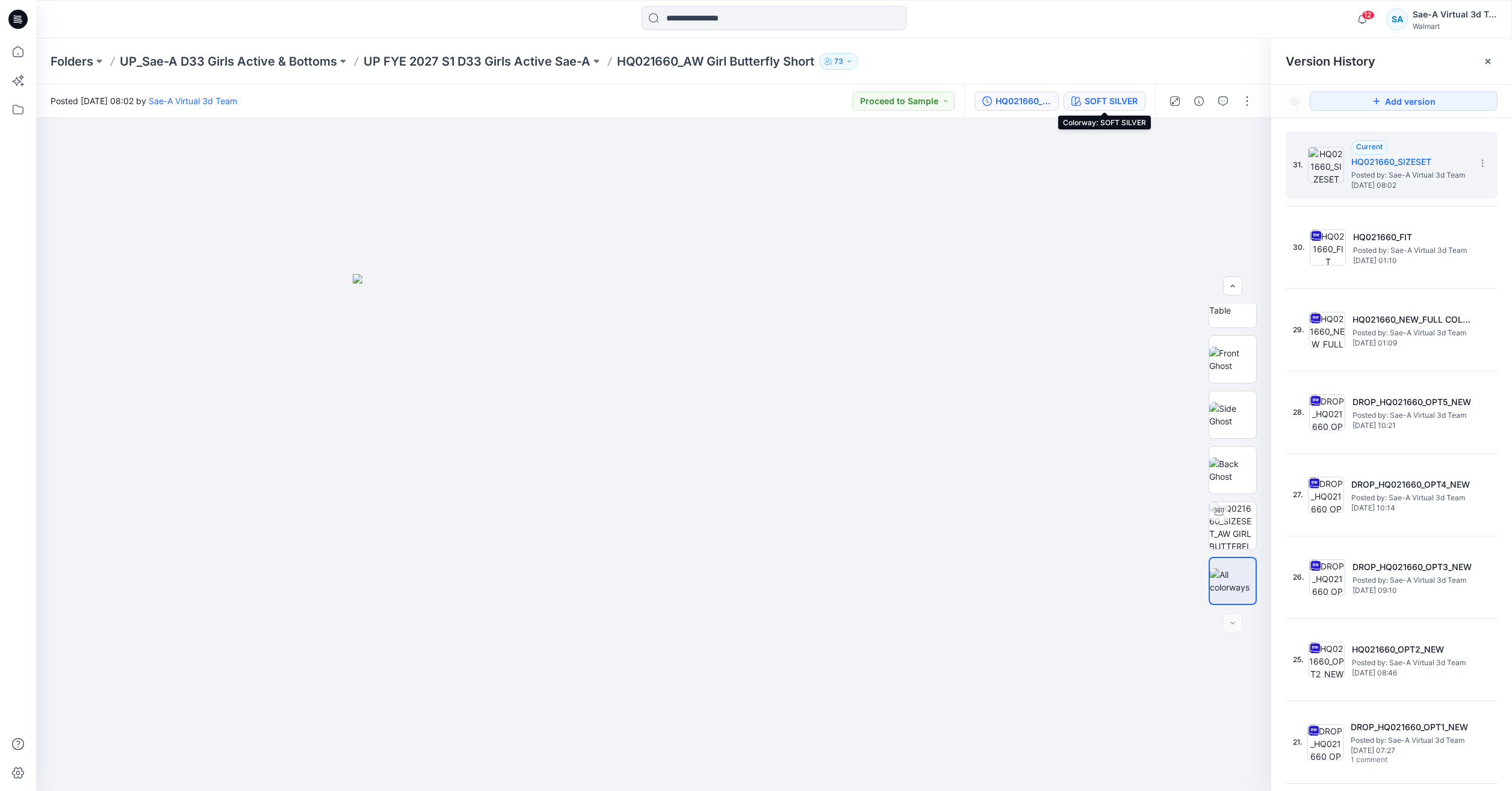
click at [1068, 95] on button "SOFT SILVER" at bounding box center [1104, 101] width 82 height 19
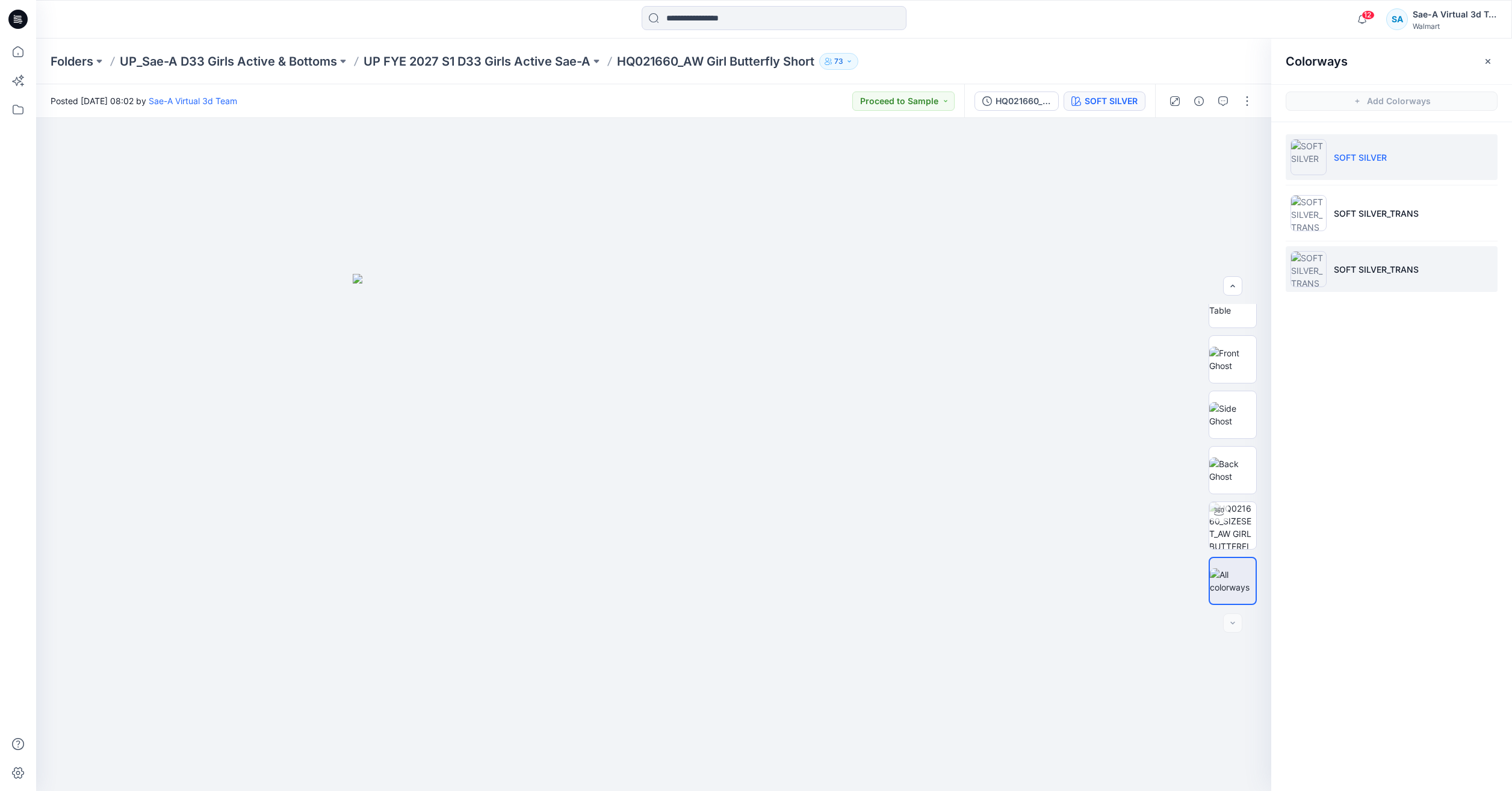
click at [1433, 269] on li "SOFT SILVER_TRANS" at bounding box center [1391, 269] width 212 height 46
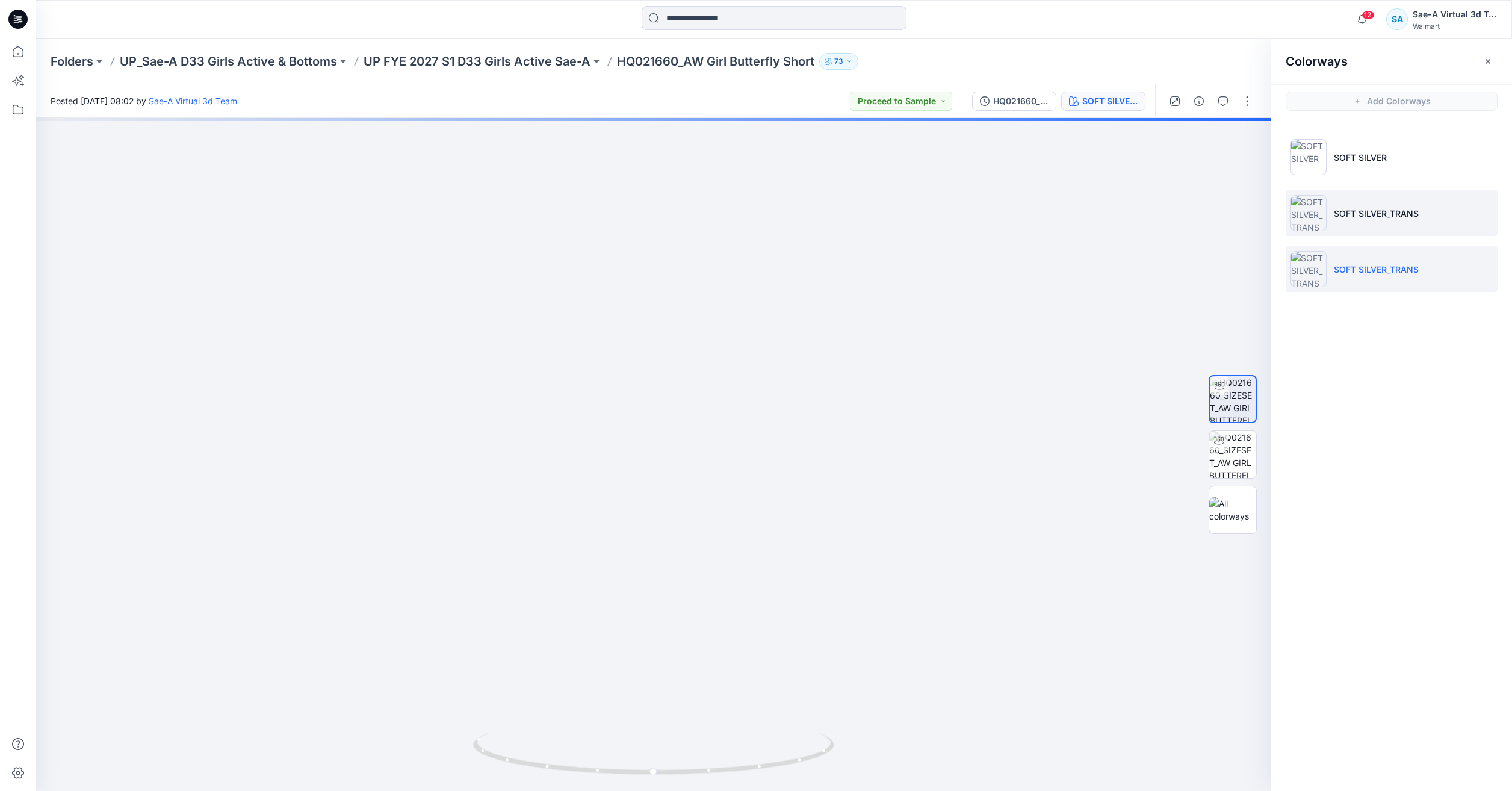
click at [1383, 221] on li "SOFT SILVER_TRANS" at bounding box center [1391, 214] width 212 height 46
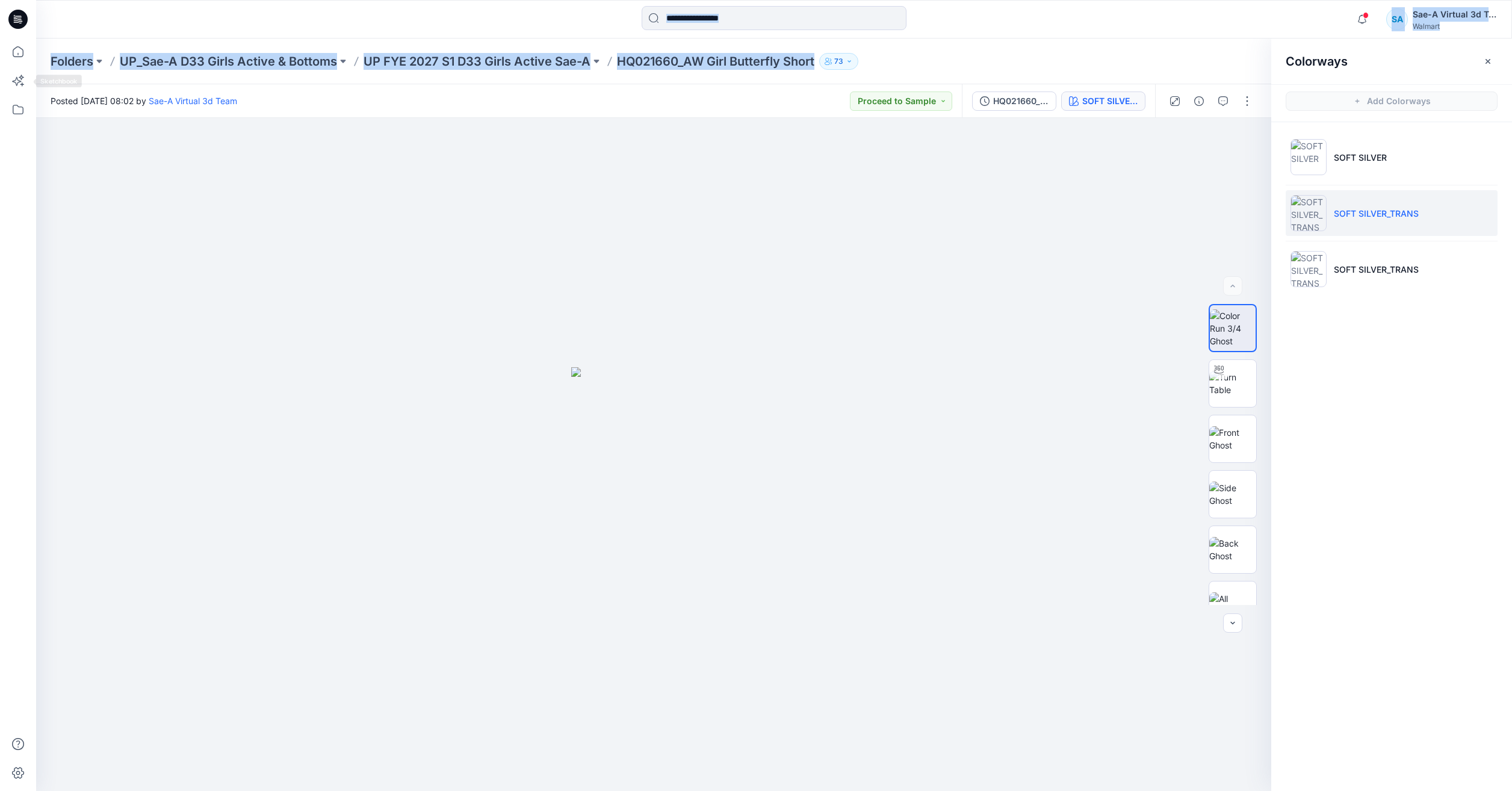
click at [0, 61] on html "Notifications Your style HQ021660_AW Girl Butterfly Short has been updated with…" at bounding box center [756, 395] width 1512 height 791
copy div "Notifications Your style HQ021660_AW Girl Butterfly Short has been updated with…"
click at [7, 47] on icon at bounding box center [18, 52] width 26 height 26
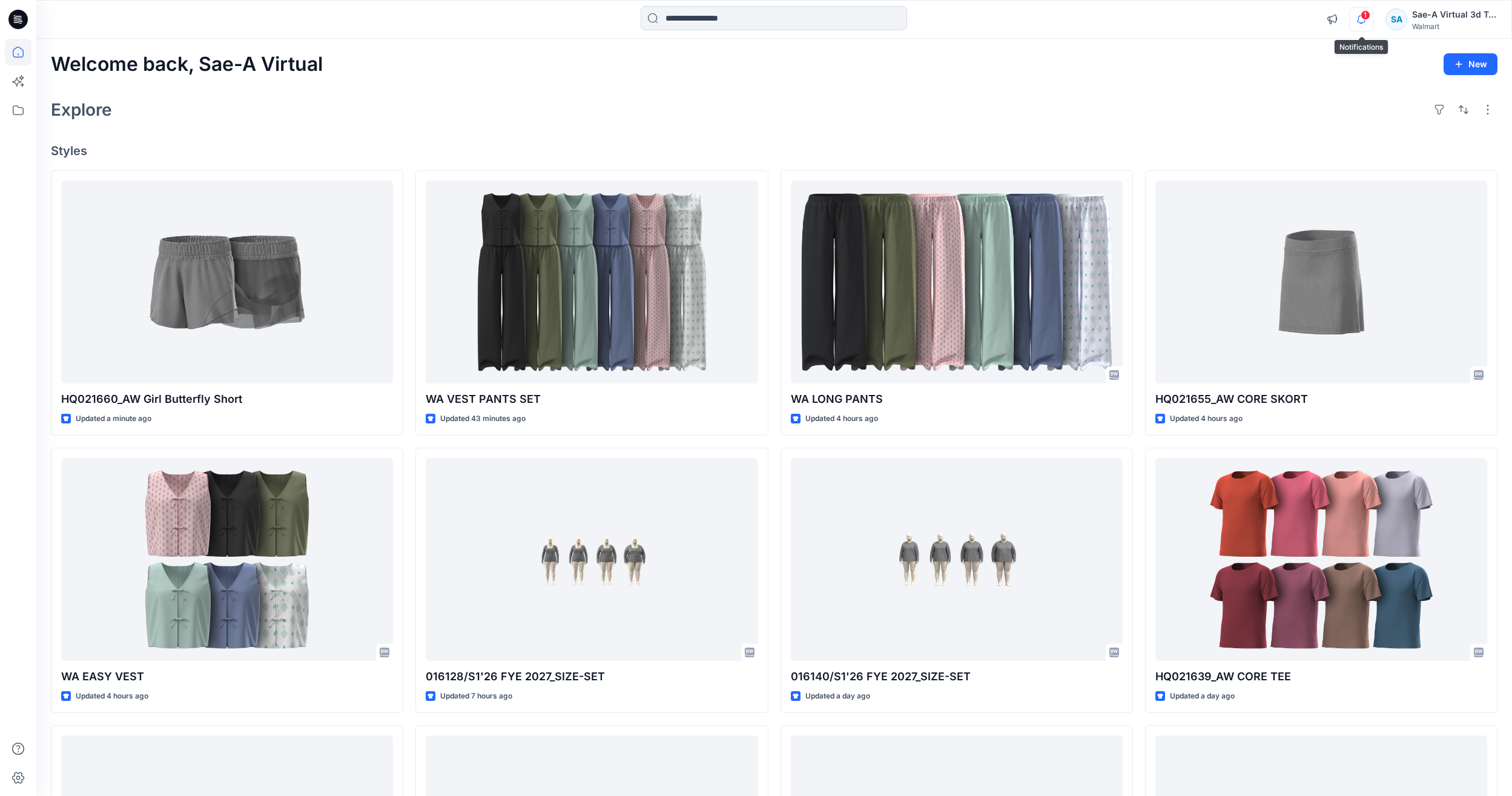
click at [1370, 11] on icon "button" at bounding box center [1361, 19] width 23 height 24
click at [672, 102] on div "Explore" at bounding box center [774, 110] width 1447 height 29
click at [1364, 22] on icon "button" at bounding box center [1361, 19] width 23 height 24
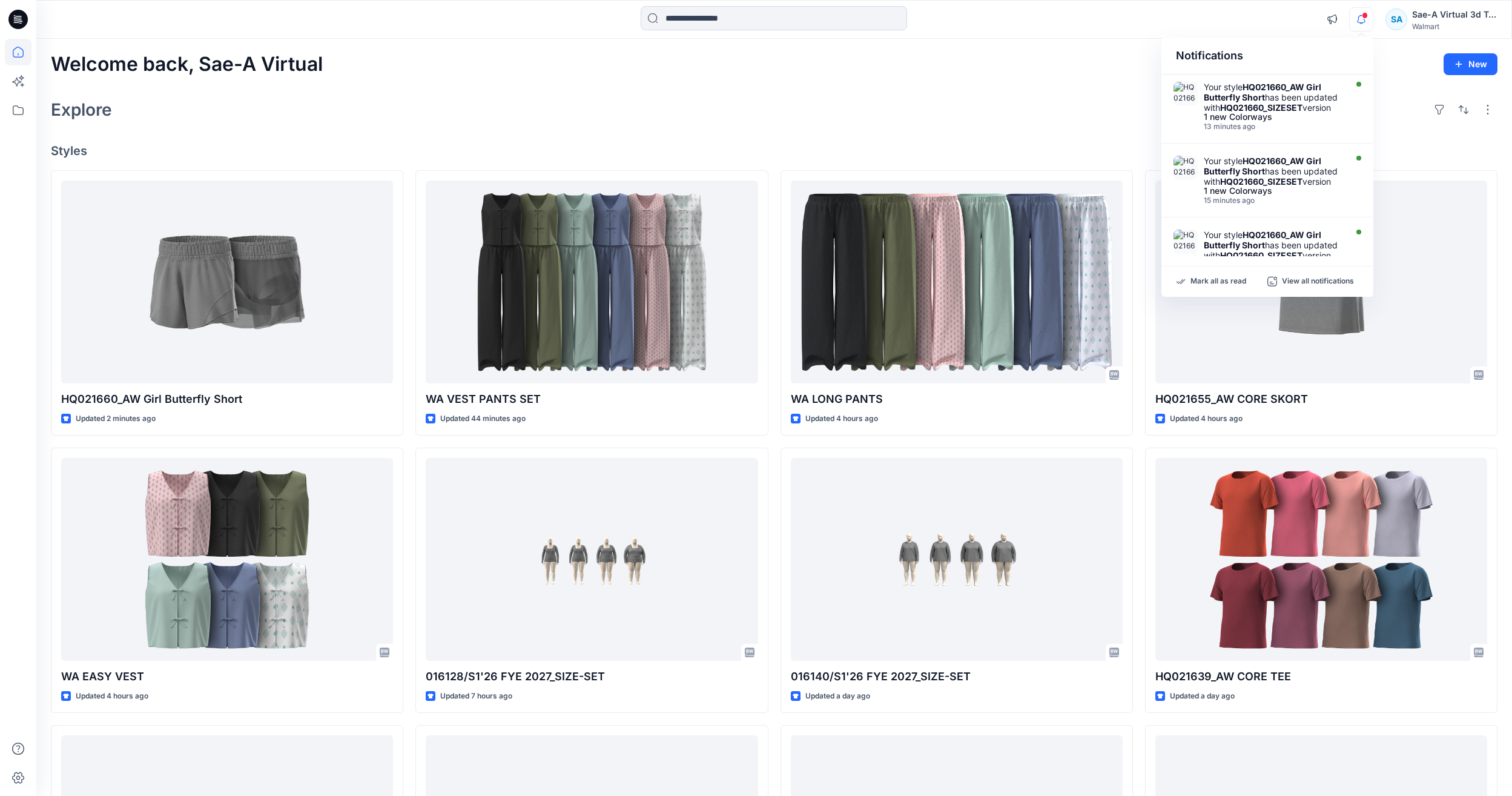
click at [1055, 98] on div "Explore" at bounding box center [774, 110] width 1447 height 29
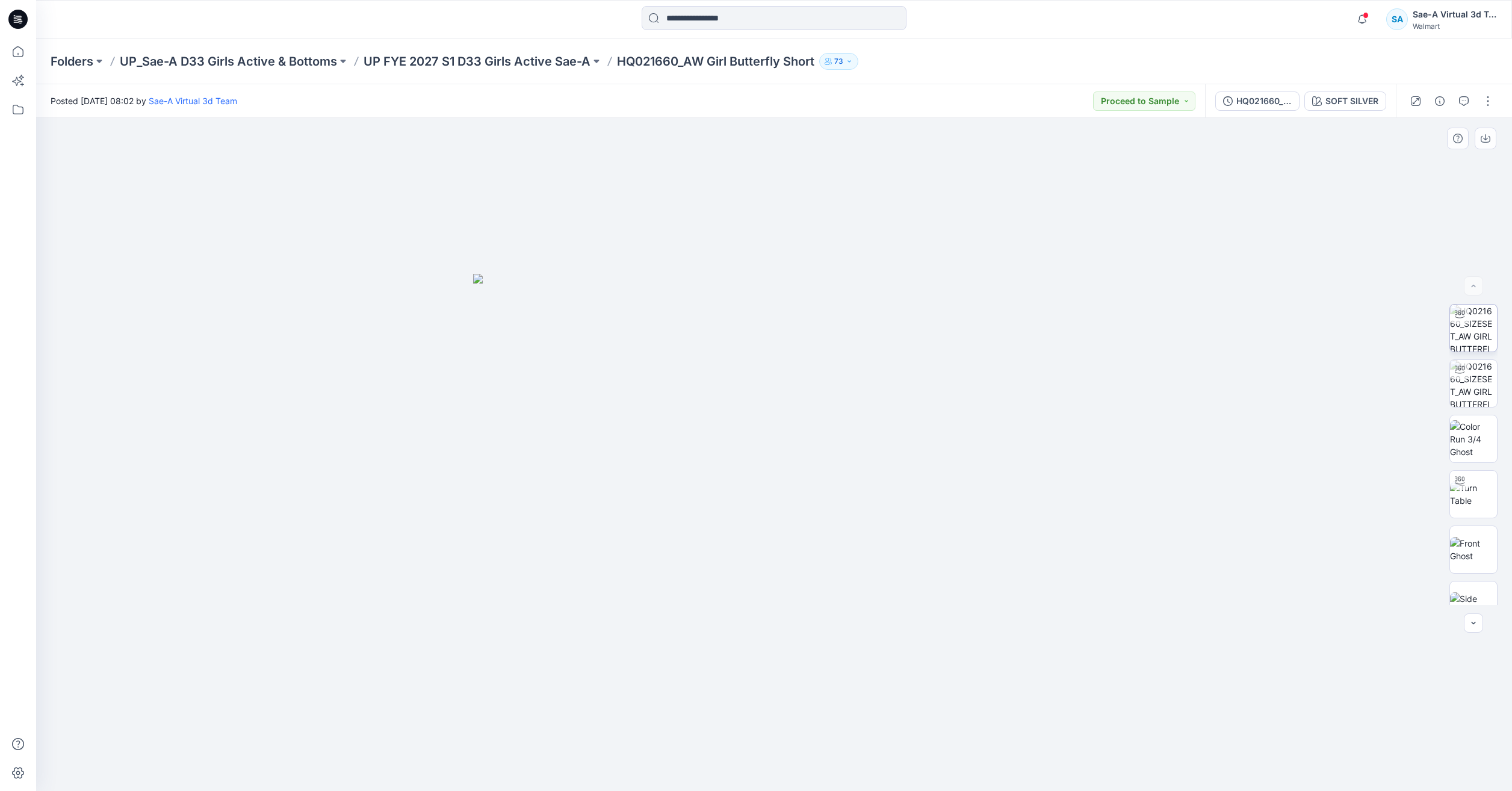
click at [1485, 327] on img at bounding box center [1473, 328] width 47 height 47
drag, startPoint x: 883, startPoint y: 763, endPoint x: 728, endPoint y: 757, distance: 155.1
click at [728, 757] on icon at bounding box center [775, 755] width 364 height 45
drag, startPoint x: 893, startPoint y: 766, endPoint x: 673, endPoint y: 710, distance: 227.0
click at [673, 710] on div at bounding box center [774, 455] width 1476 height 673
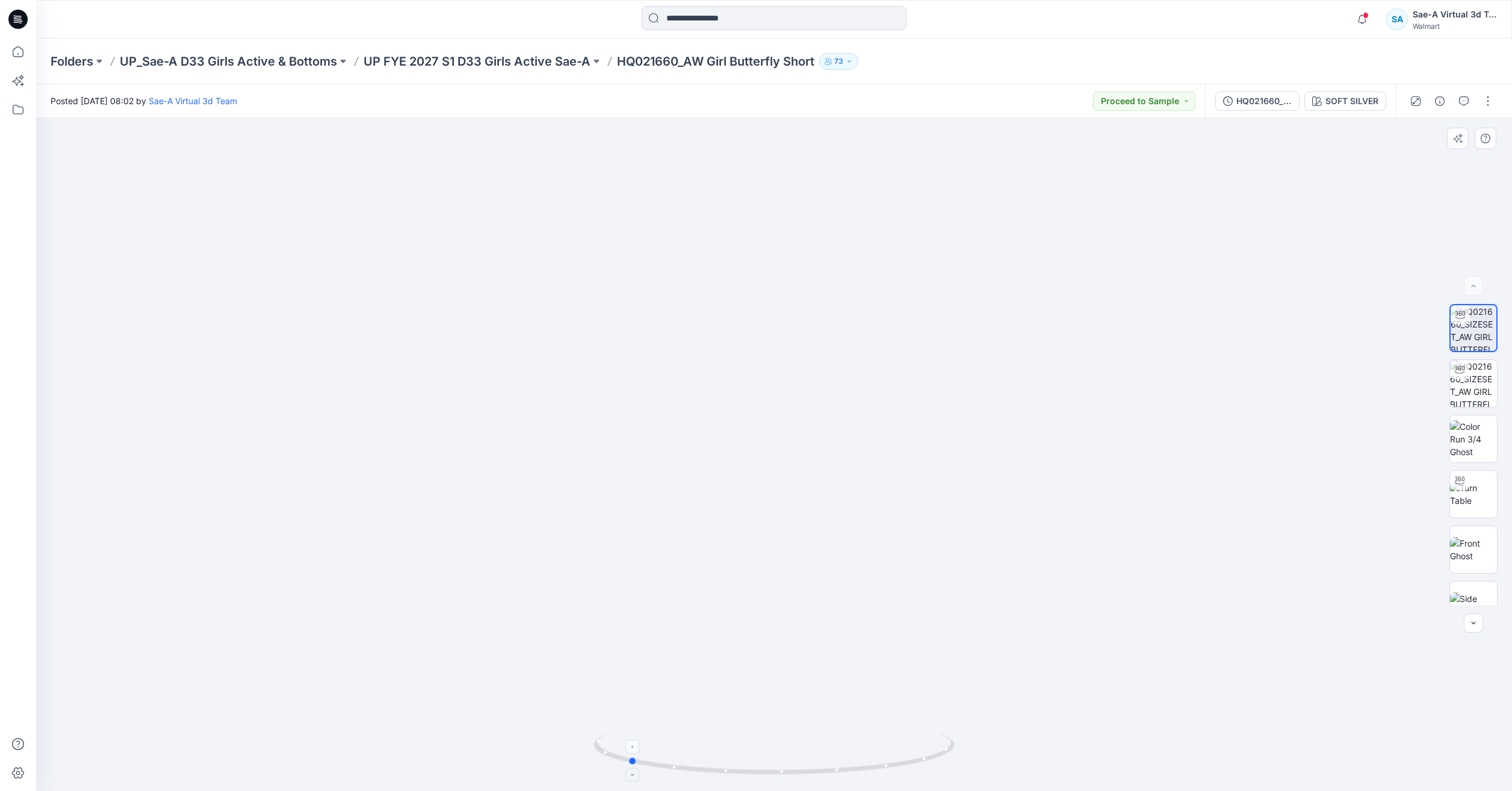
drag, startPoint x: 769, startPoint y: 780, endPoint x: 636, endPoint y: 755, distance: 135.3
click at [636, 755] on div at bounding box center [774, 761] width 361 height 60
click at [14, 51] on icon at bounding box center [18, 52] width 26 height 26
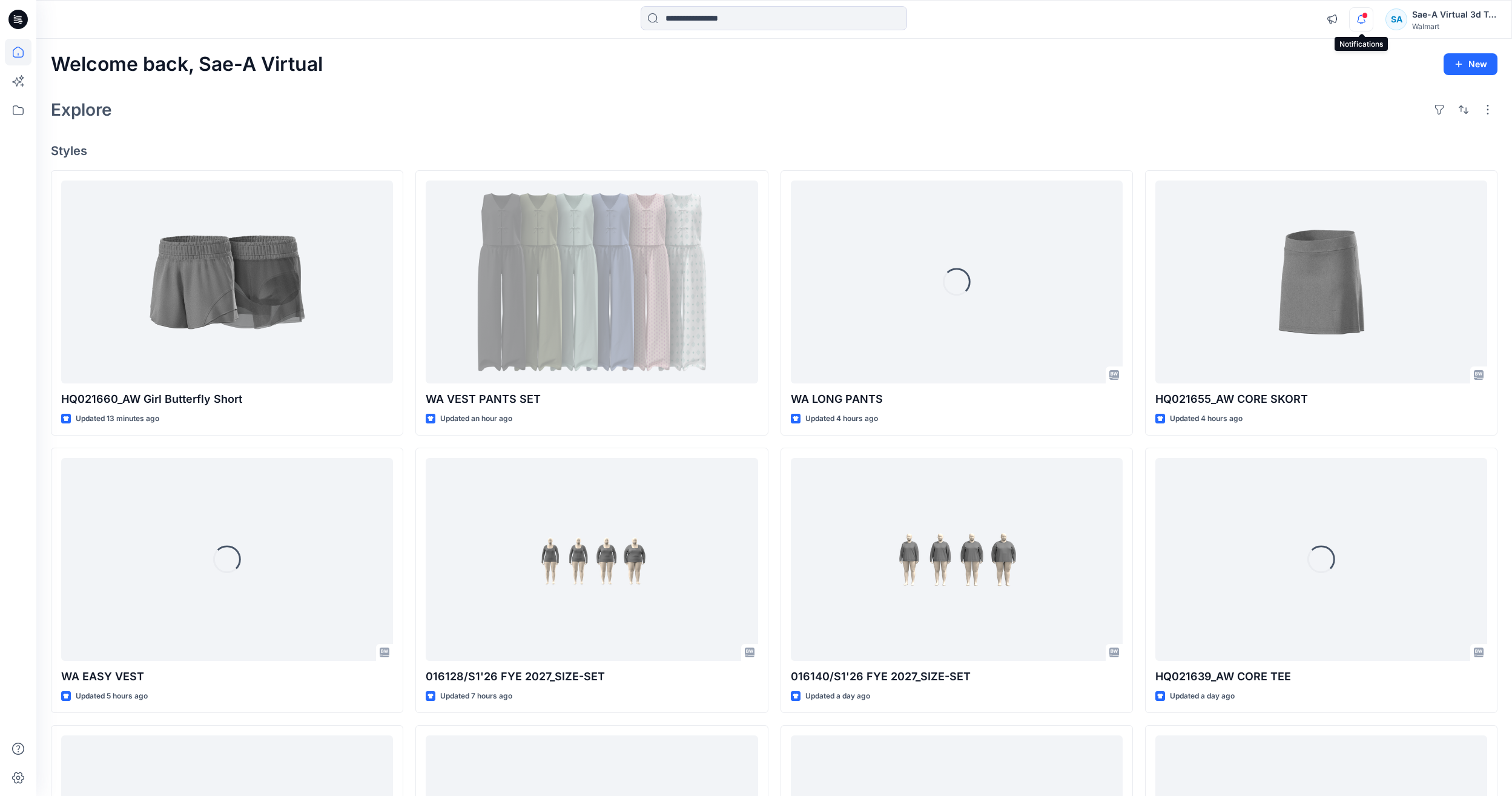
click at [1369, 29] on icon "button" at bounding box center [1361, 19] width 23 height 24
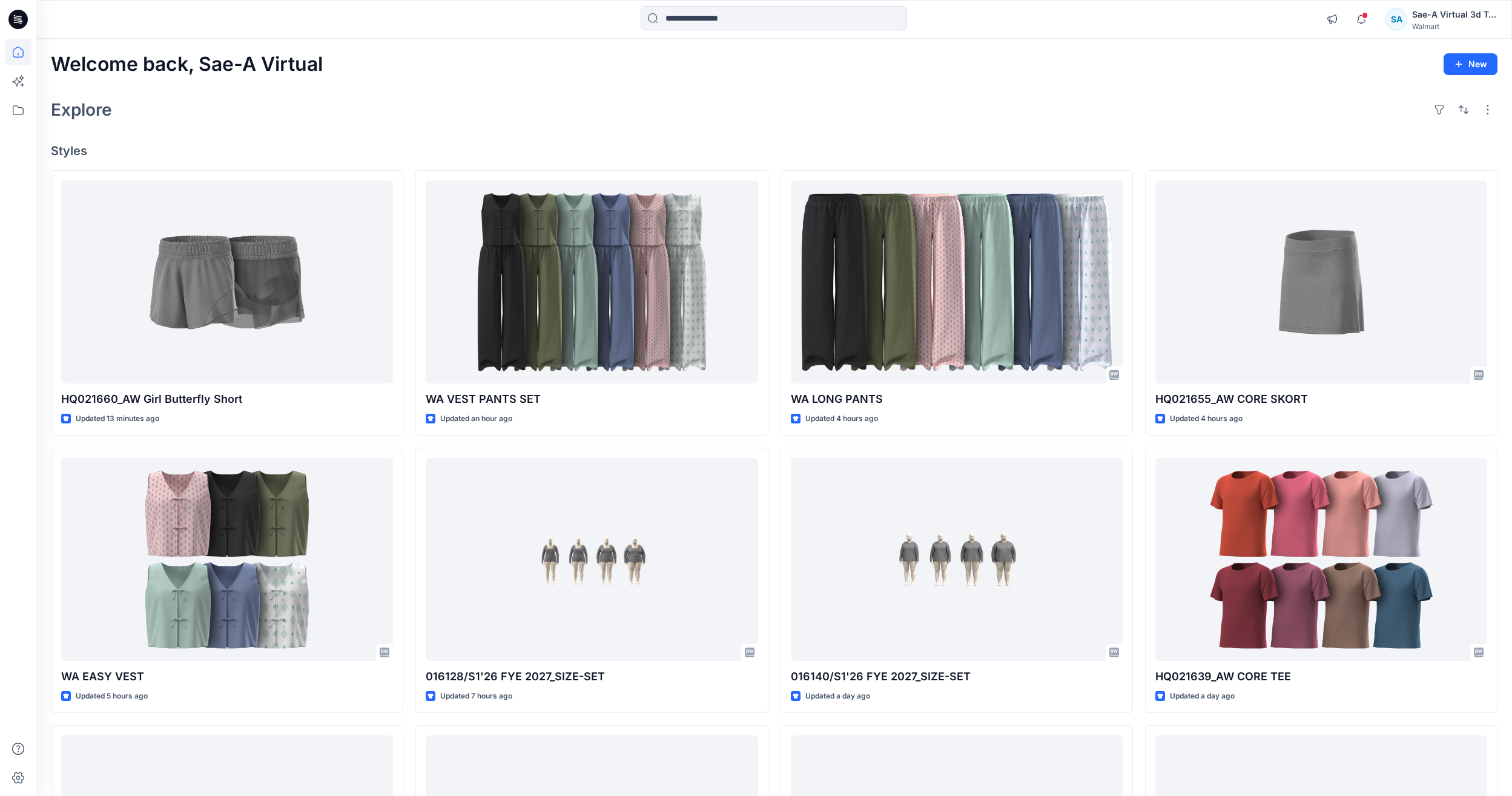
click at [965, 62] on div "Welcome back, Sae-A Virtual New" at bounding box center [774, 65] width 1447 height 22
click at [739, 141] on div "Welcome back, Sae-A Virtual New Explore Styles HQ021660_AW Girl Butterfly Short…" at bounding box center [774, 543] width 1476 height 1010
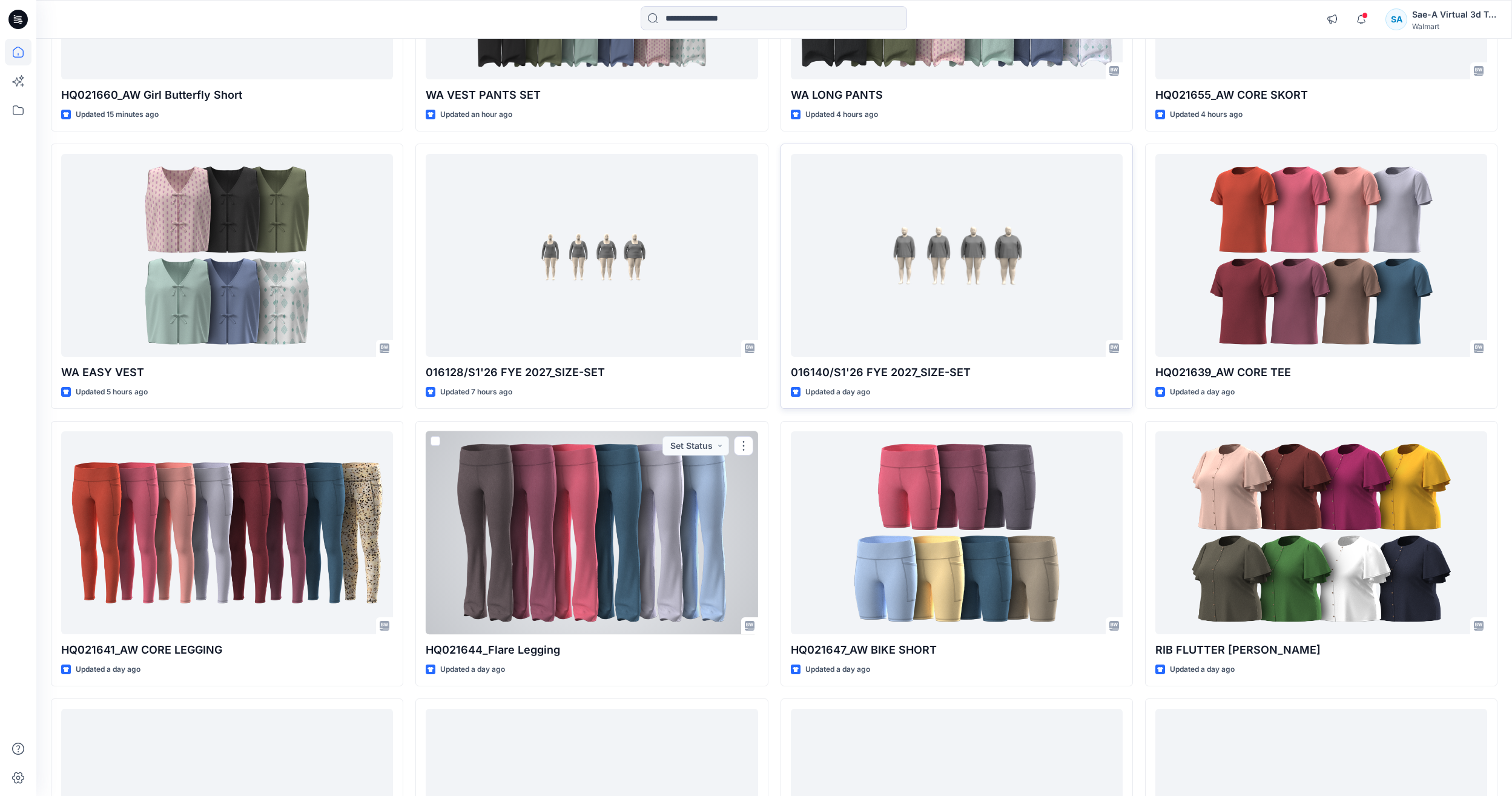
scroll to position [374, 0]
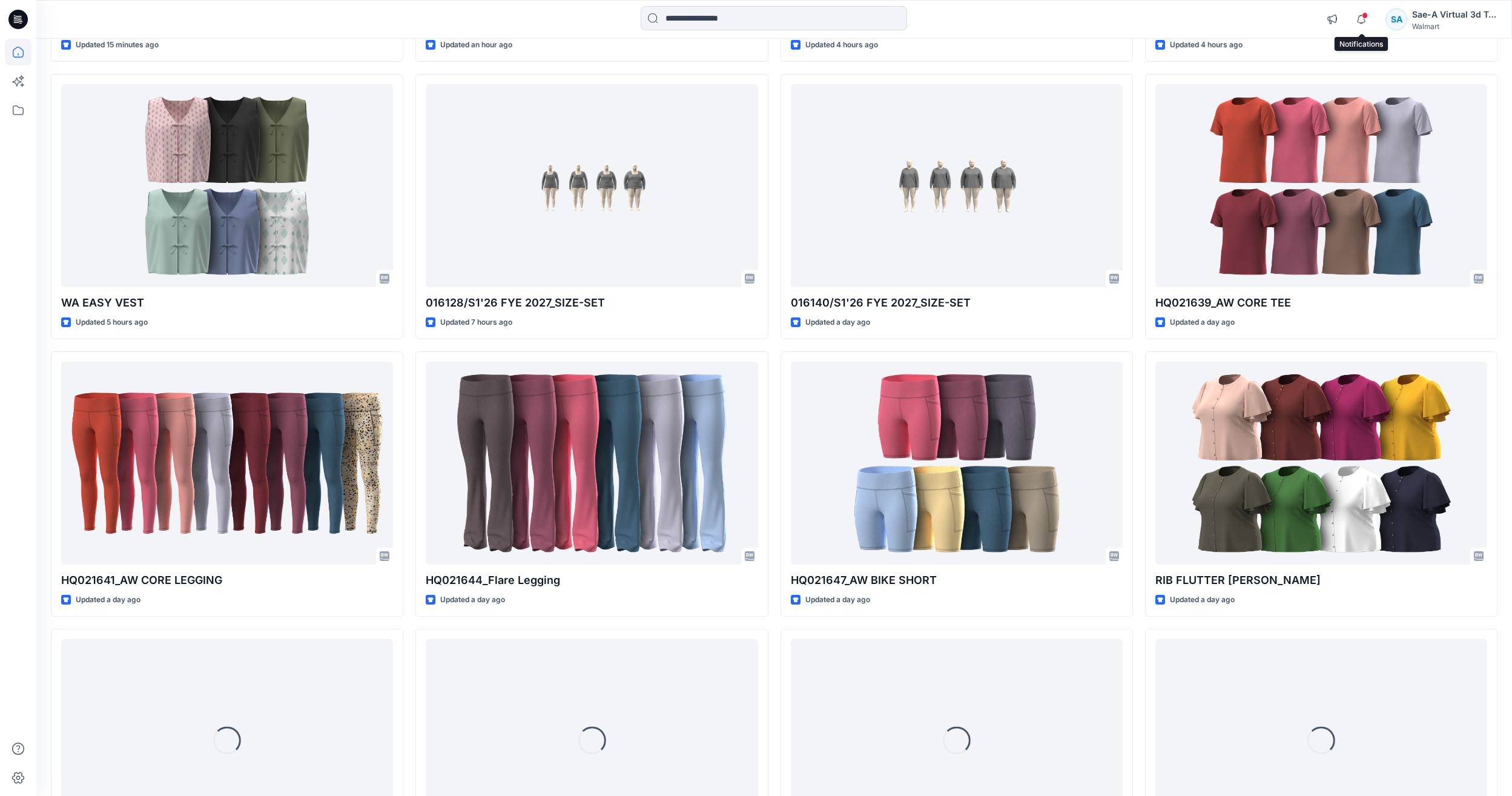
click at [1365, 14] on div at bounding box center [1358, 11] width 19 height 7
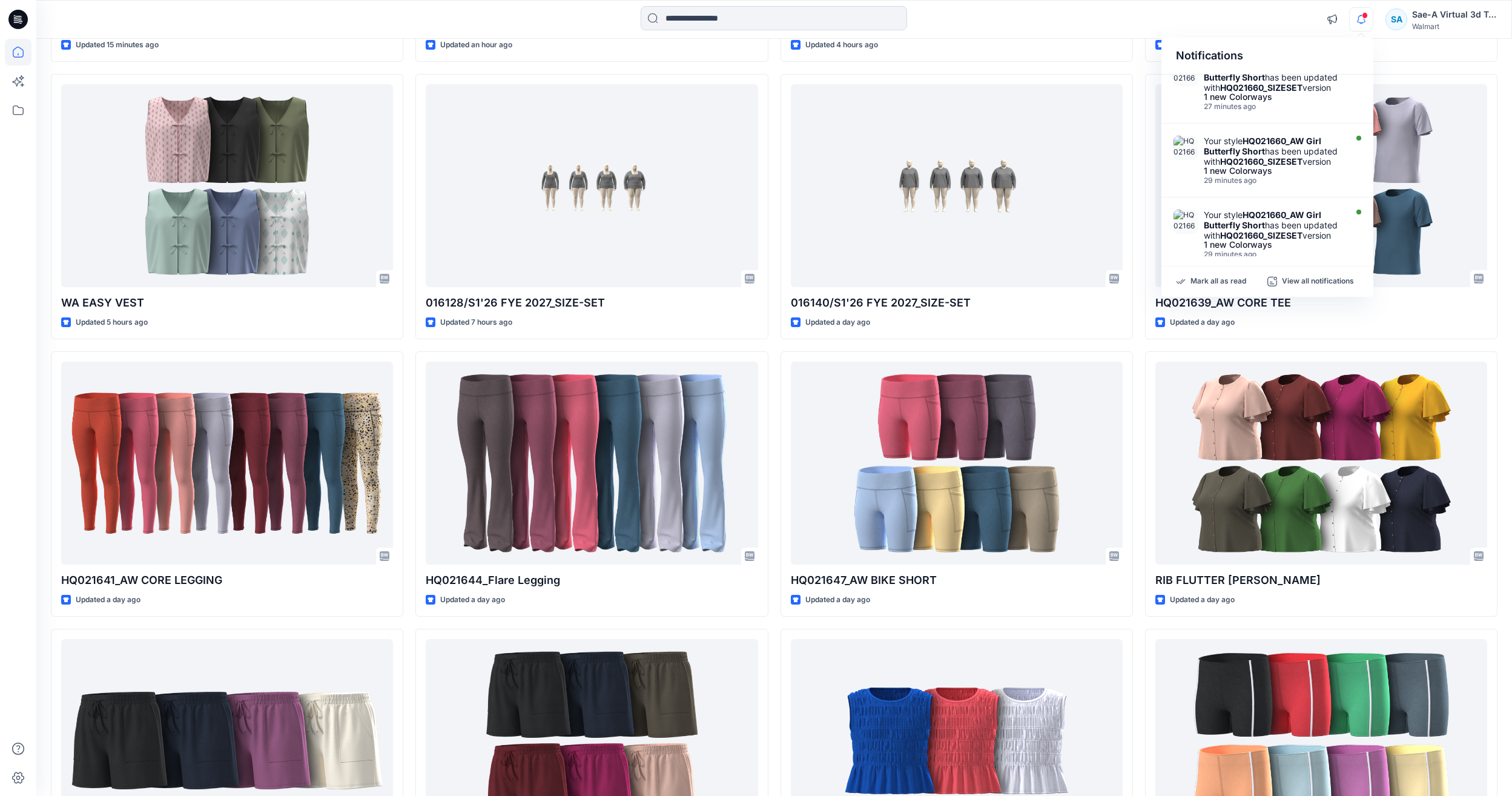
scroll to position [0, 0]
